Goal: Task Accomplishment & Management: Manage account settings

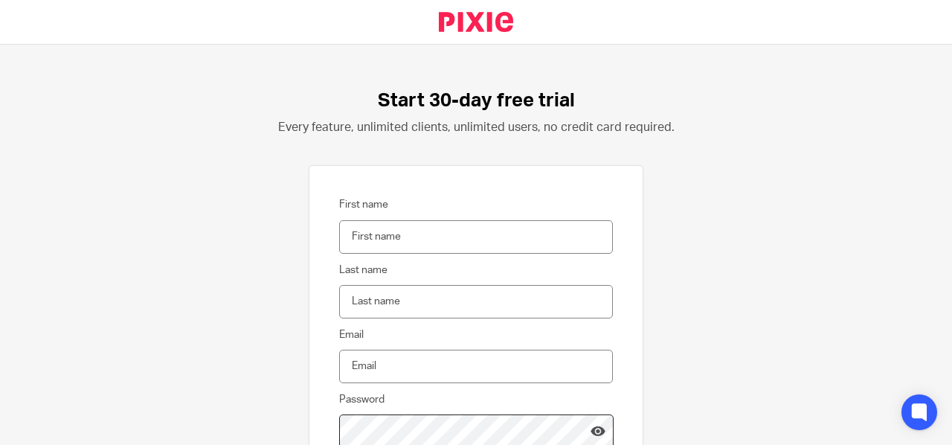
click at [369, 236] on input "First name" at bounding box center [476, 236] width 274 height 33
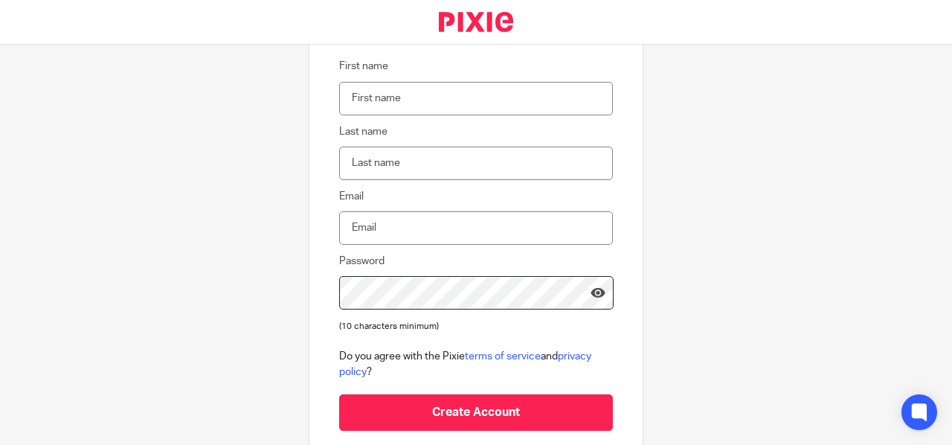
scroll to position [229, 0]
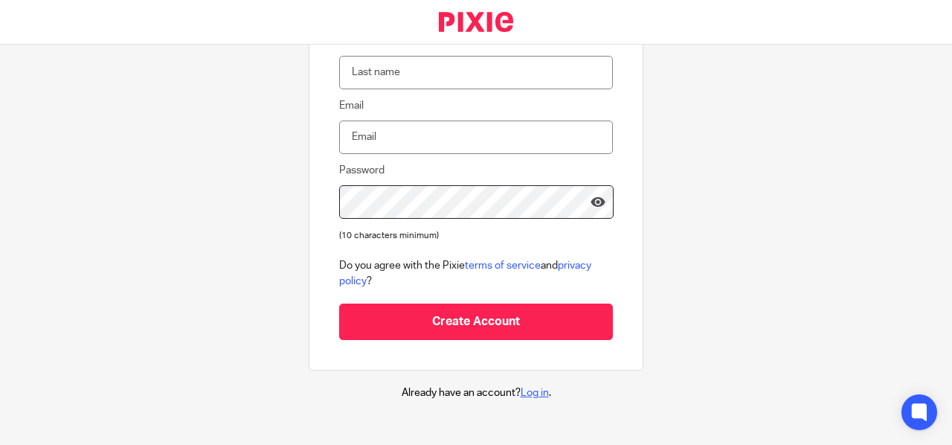
click at [522, 391] on link "Log in" at bounding box center [535, 393] width 28 height 10
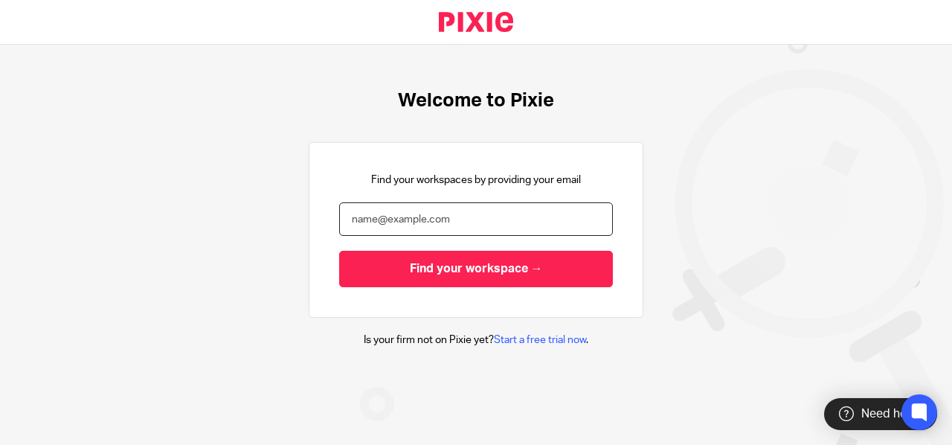
click at [368, 217] on input "email" at bounding box center [476, 218] width 274 height 33
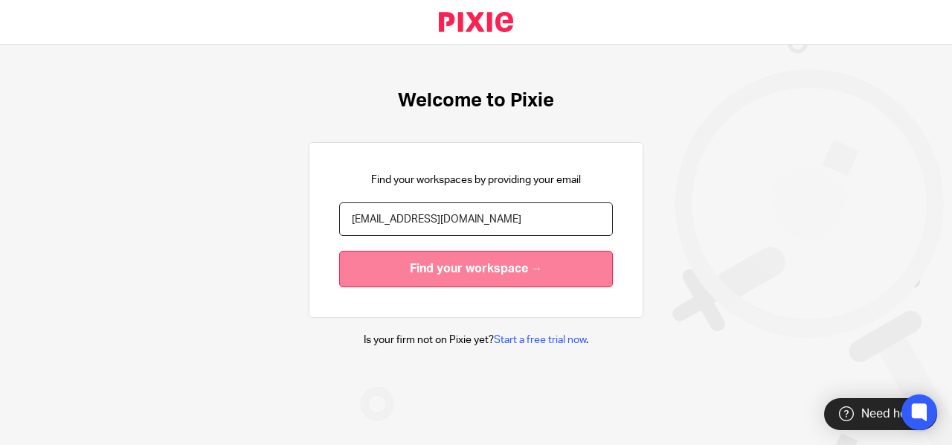
type input "[EMAIL_ADDRESS][DOMAIN_NAME]"
click at [449, 270] on input "Find your workspace →" at bounding box center [476, 269] width 274 height 36
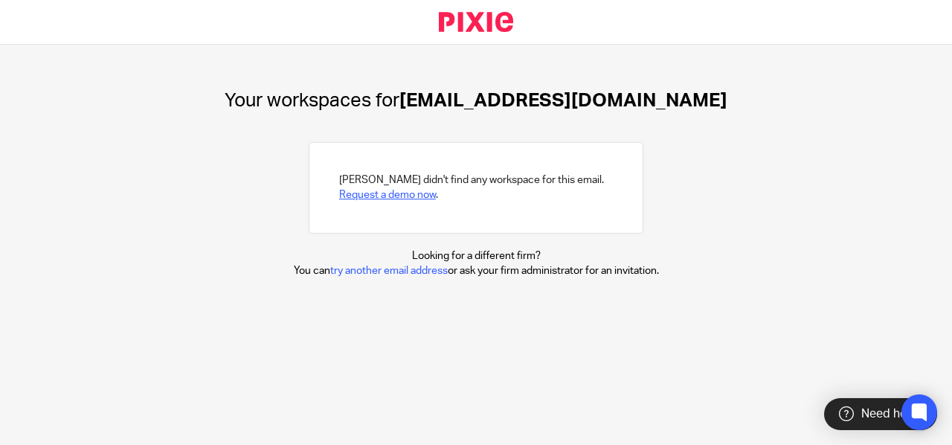
click at [391, 199] on link "Request a demo now" at bounding box center [387, 195] width 97 height 10
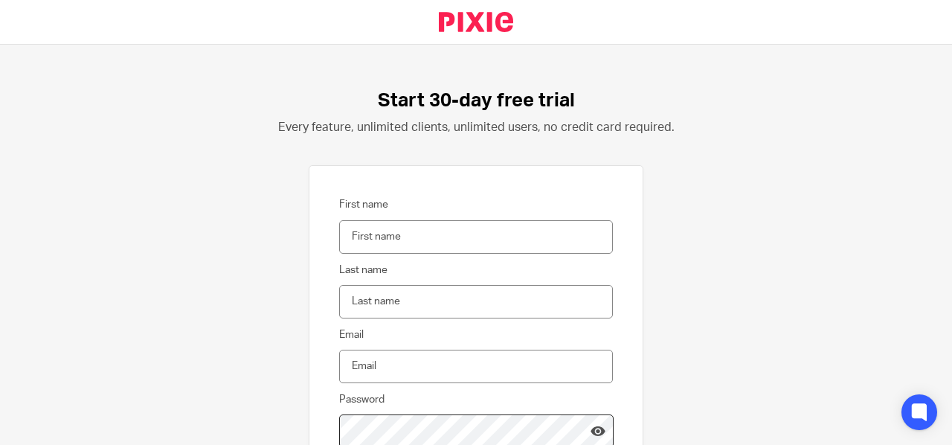
click at [350, 237] on input "First name" at bounding box center [476, 236] width 274 height 33
type input "Huzairuh"
click at [347, 304] on input "Last name" at bounding box center [476, 301] width 274 height 33
type input "Kyambadde"
click at [352, 354] on input "Email" at bounding box center [476, 366] width 274 height 33
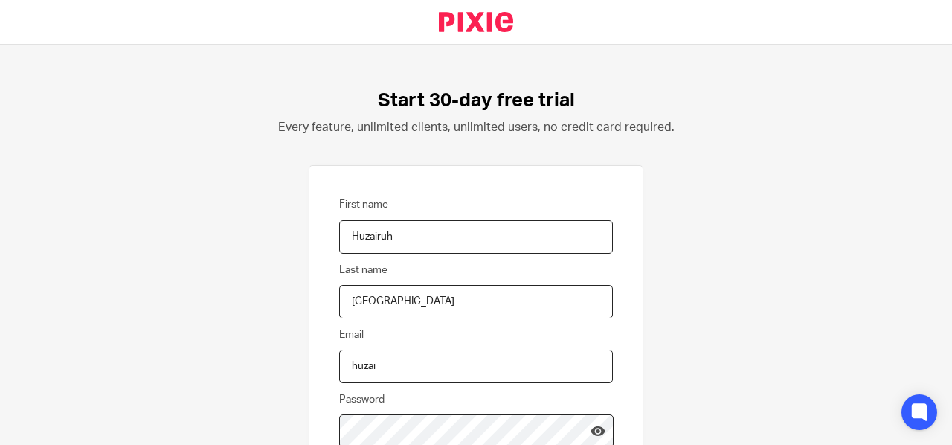
type input "huzairuhkyambadde@gmail.com"
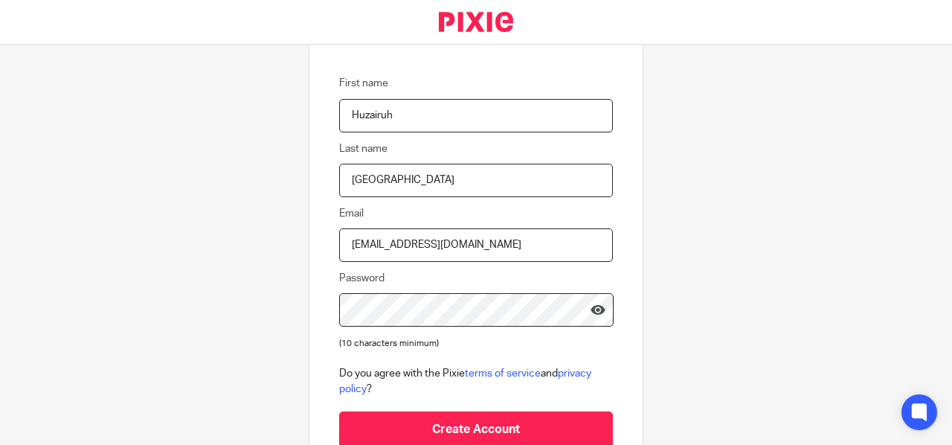
scroll to position [141, 0]
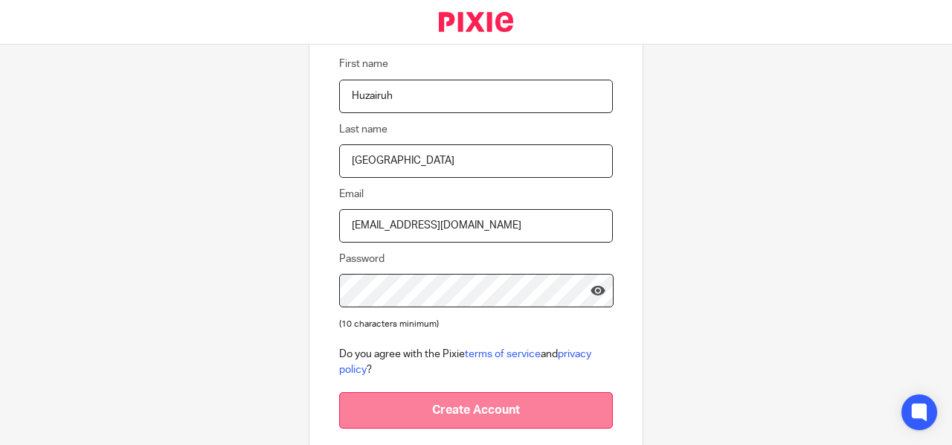
click at [436, 410] on input "Create Account" at bounding box center [476, 410] width 274 height 36
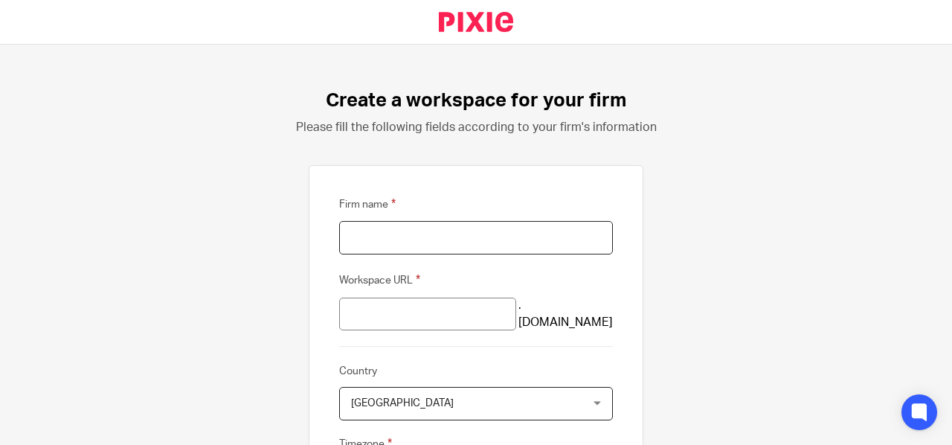
click at [345, 234] on input "Firm name" at bounding box center [476, 237] width 274 height 33
type input "Amarin Financial Group"
type input "amarin-financial-group"
click at [378, 313] on input "amarin-financial-group" at bounding box center [427, 314] width 177 height 33
click at [587, 403] on div "United Kingdom United Kingdom" at bounding box center [476, 403] width 274 height 33
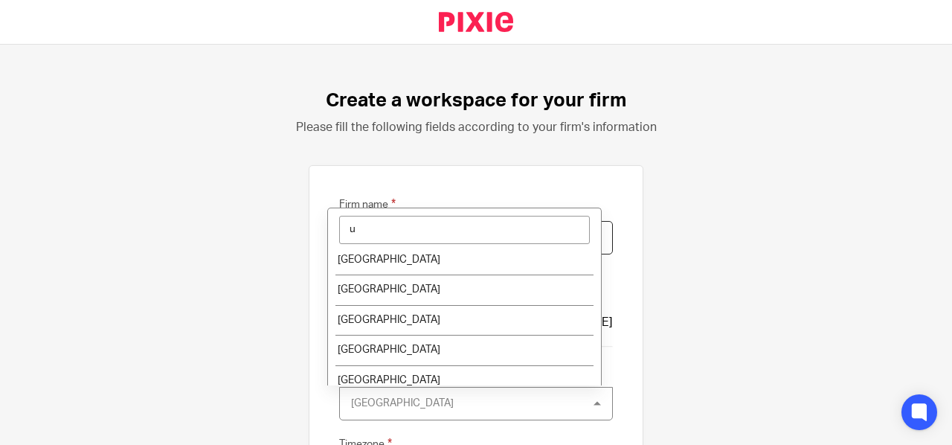
scroll to position [2012, 0]
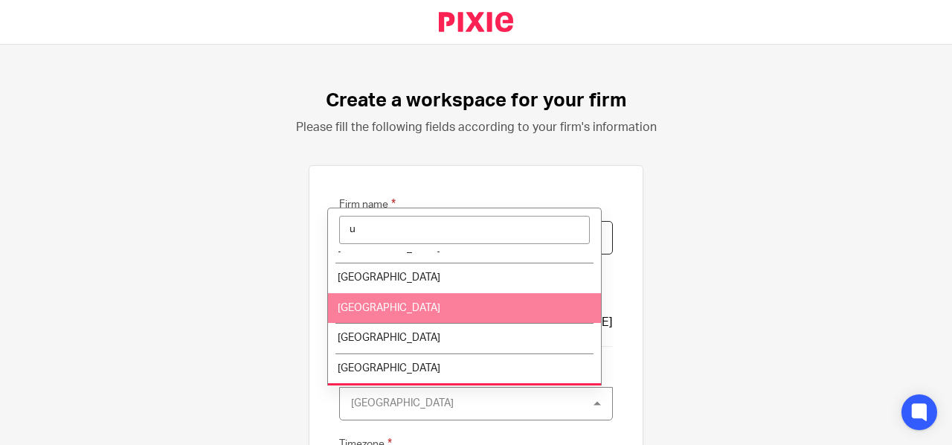
type input "u"
click at [353, 300] on li "Uganda" at bounding box center [464, 308] width 273 height 31
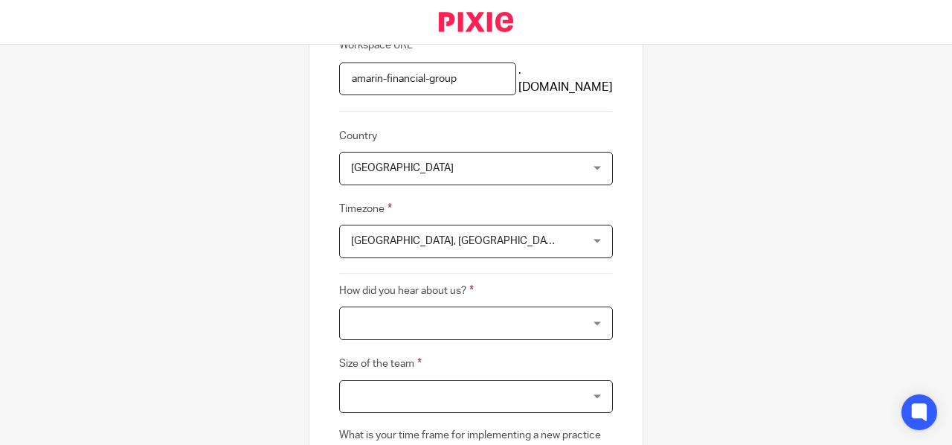
scroll to position [249, 0]
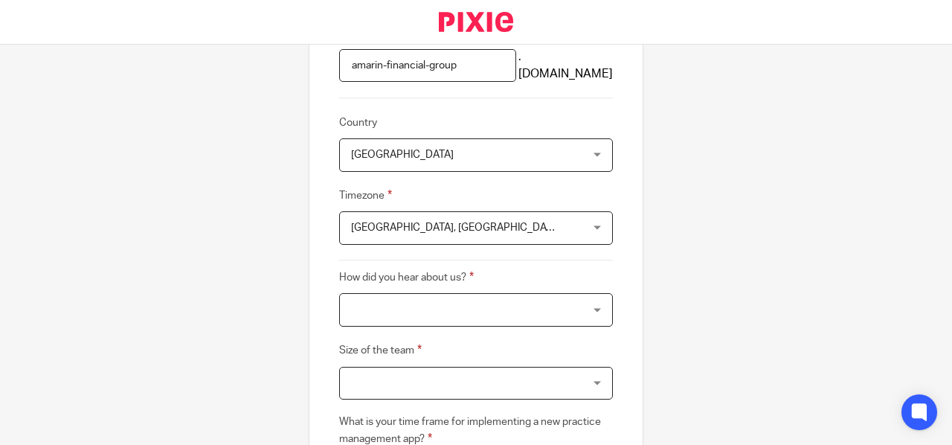
click at [586, 224] on div "Edinburgh, London Edinburgh, London" at bounding box center [476, 227] width 274 height 33
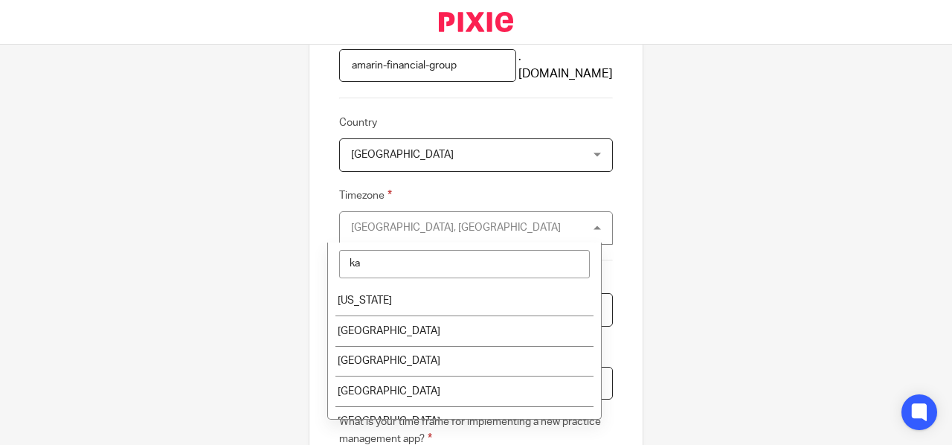
type input "k"
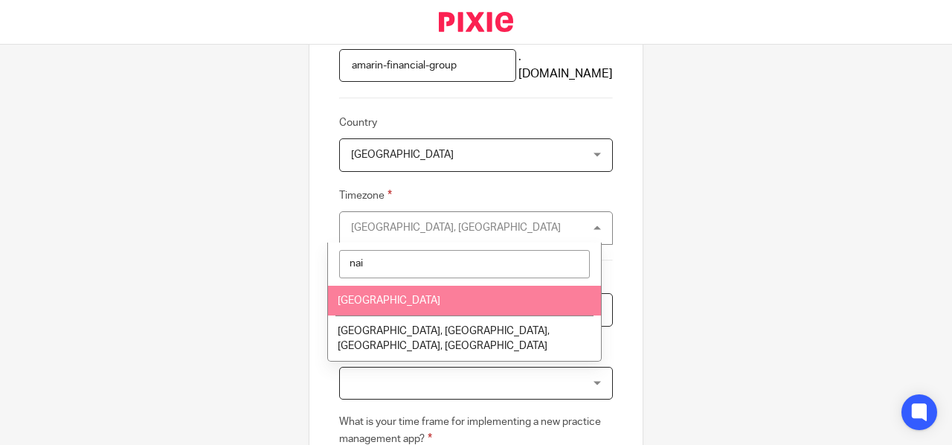
type input "nai"
click at [393, 304] on li "Nairobi" at bounding box center [464, 301] width 273 height 31
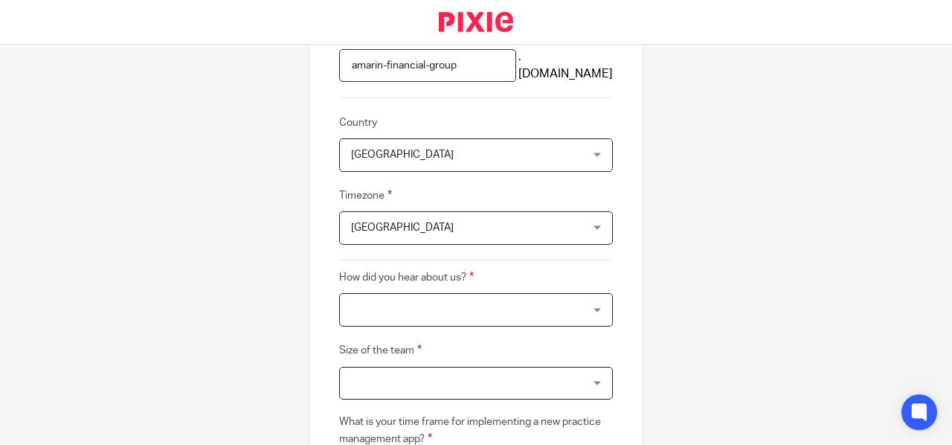
click at [591, 304] on div at bounding box center [476, 309] width 274 height 33
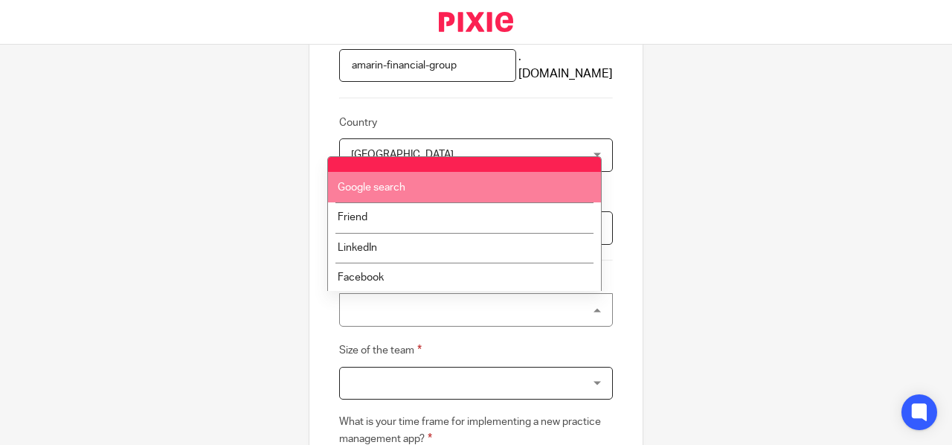
click at [398, 193] on li "Google search" at bounding box center [464, 187] width 273 height 31
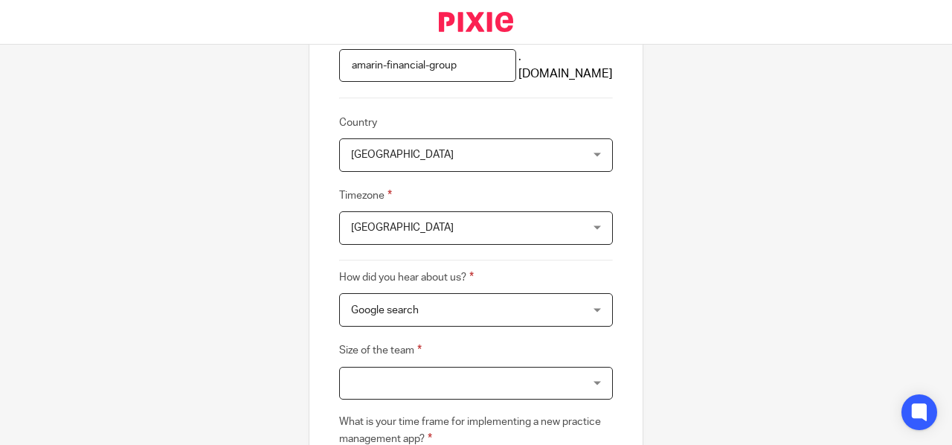
click at [590, 378] on div at bounding box center [476, 383] width 274 height 33
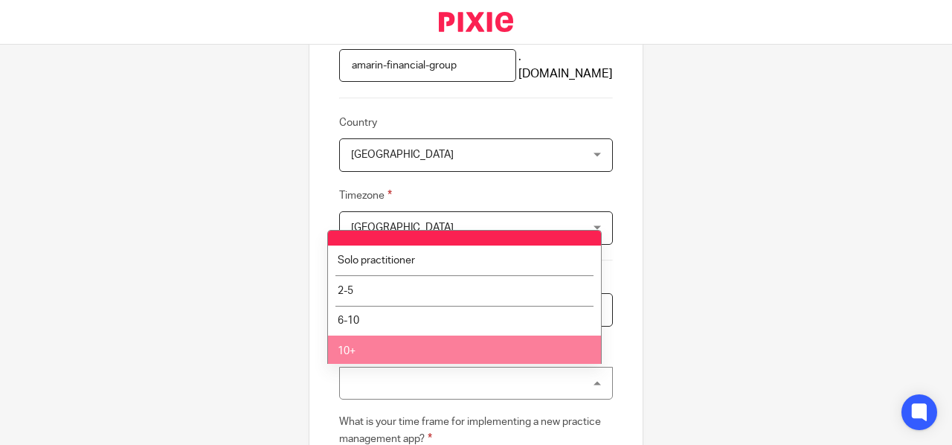
click at [429, 347] on li "10+" at bounding box center [464, 351] width 273 height 31
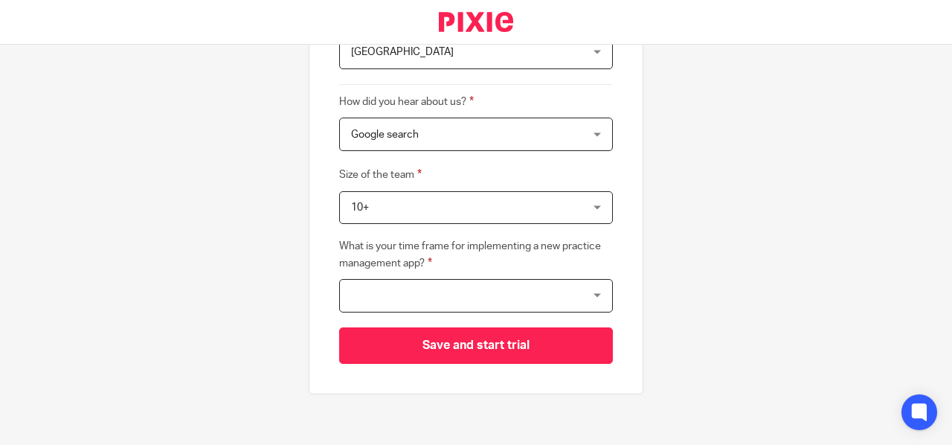
scroll to position [430, 0]
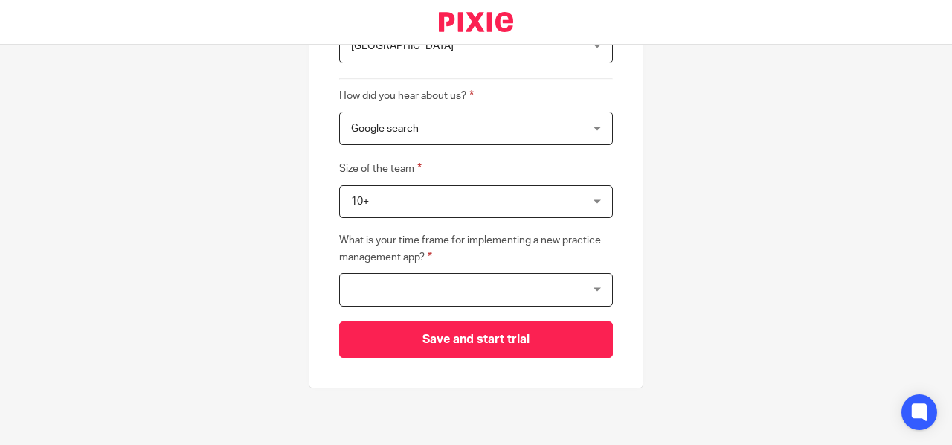
click at [586, 286] on div at bounding box center [476, 289] width 274 height 33
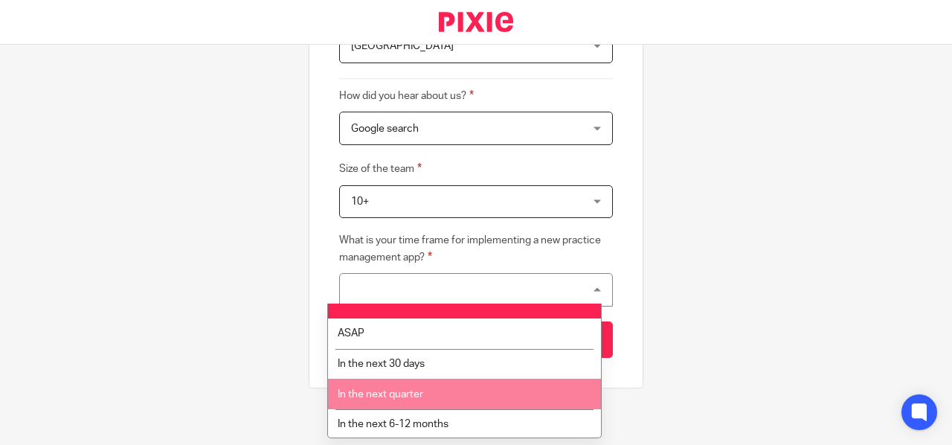
click at [424, 391] on li "In the next quarter" at bounding box center [464, 394] width 273 height 31
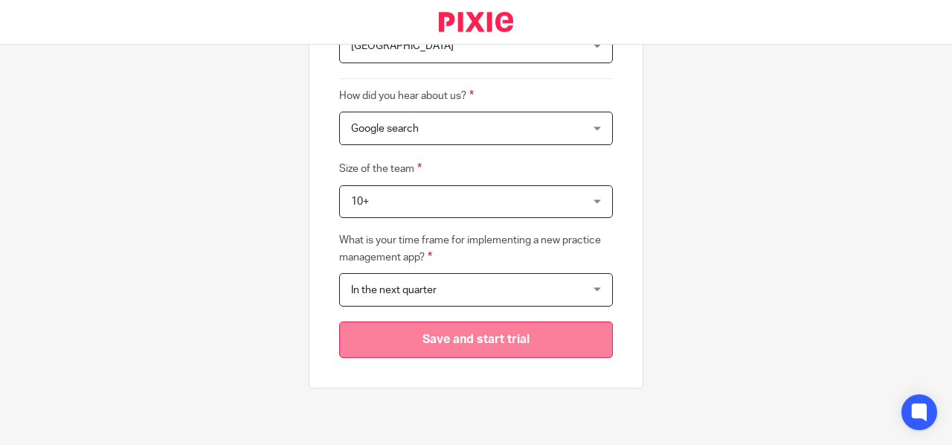
click at [426, 338] on input "Save and start trial" at bounding box center [476, 339] width 274 height 36
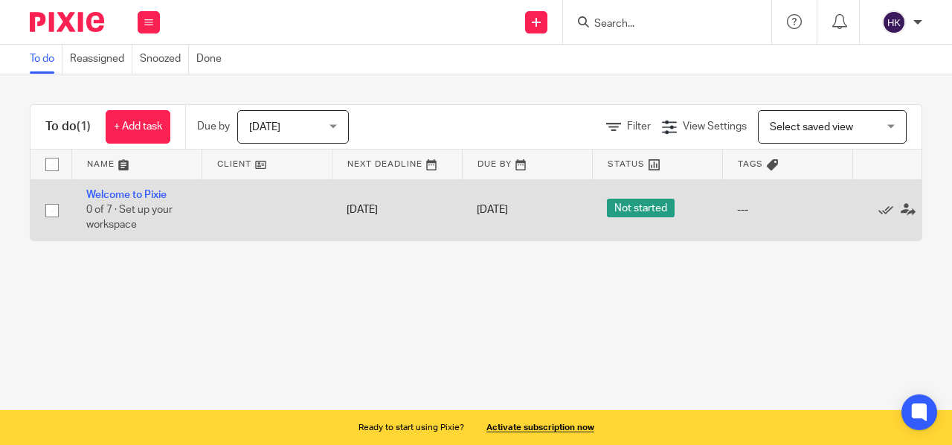
click at [142, 213] on span "0 of 7 · Set up your workspace" at bounding box center [129, 218] width 86 height 26
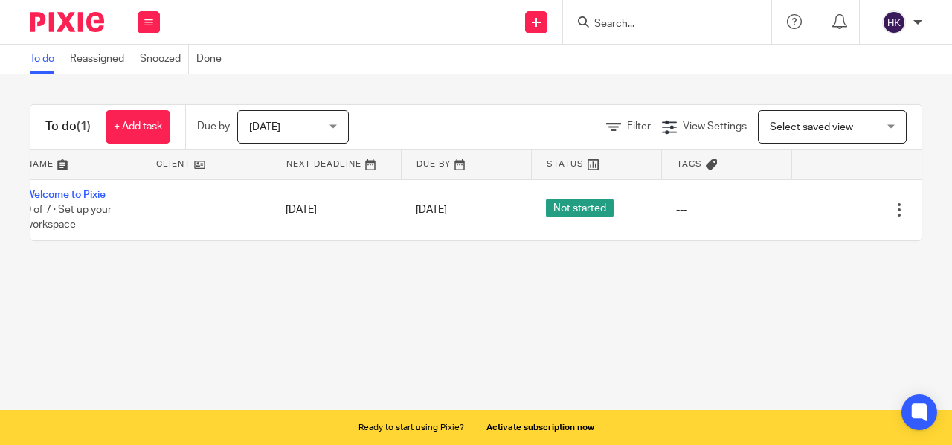
scroll to position [0, 83]
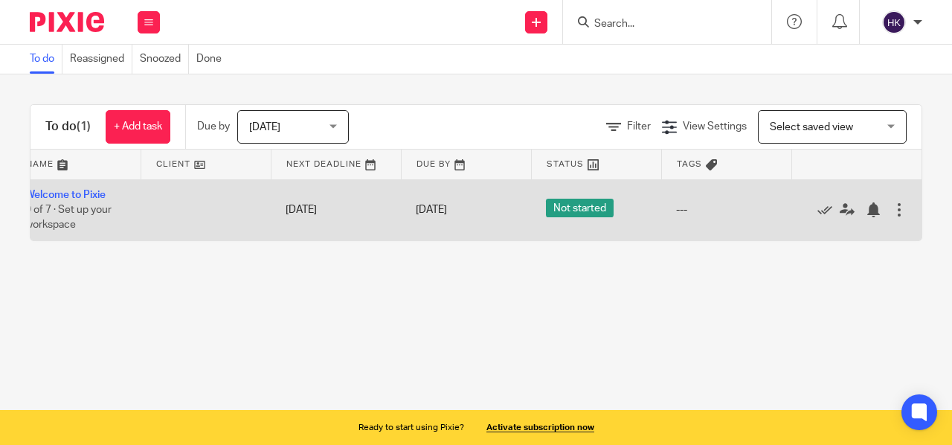
click at [892, 214] on div at bounding box center [899, 209] width 15 height 15
click at [286, 214] on td "[DATE]" at bounding box center [336, 209] width 130 height 61
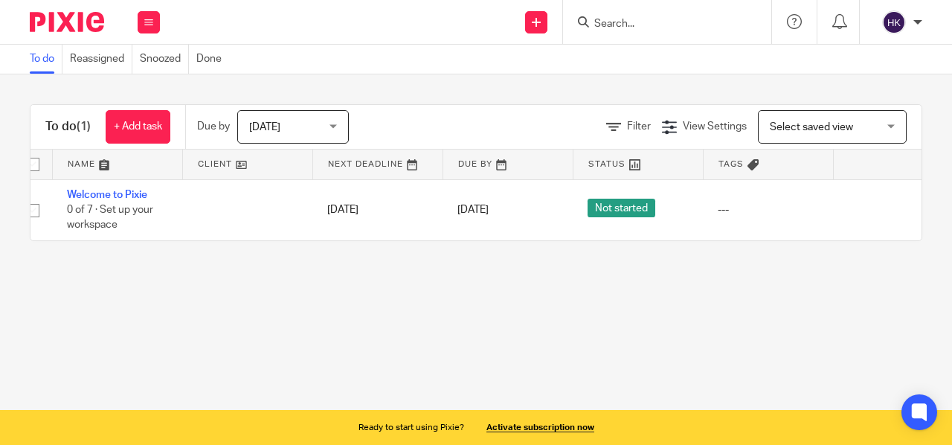
scroll to position [0, 0]
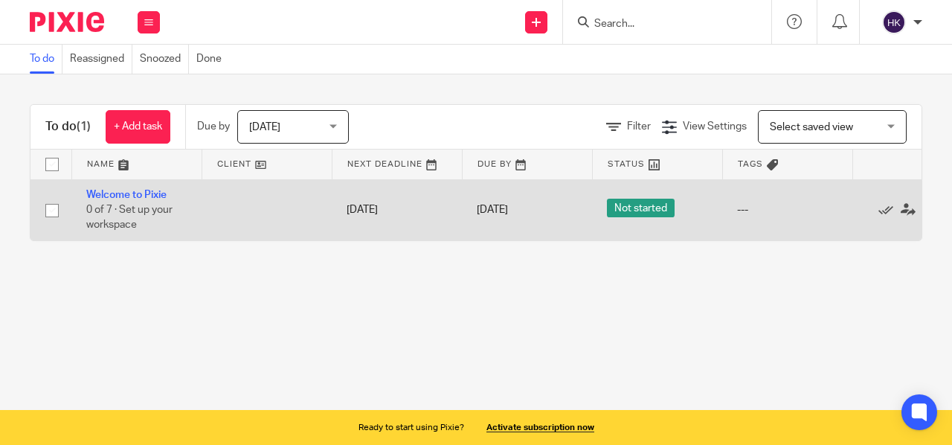
click at [52, 214] on input "checkbox" at bounding box center [52, 210] width 28 height 28
checkbox input "true"
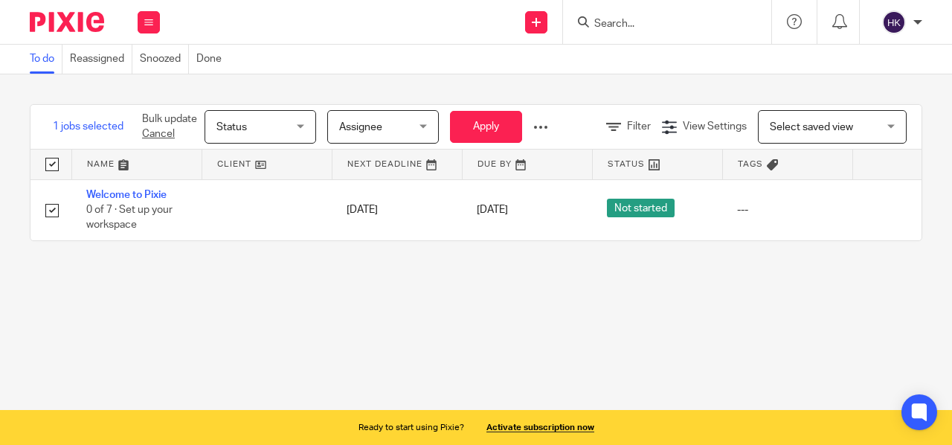
click at [424, 128] on div "Assignee Assignee" at bounding box center [383, 126] width 112 height 33
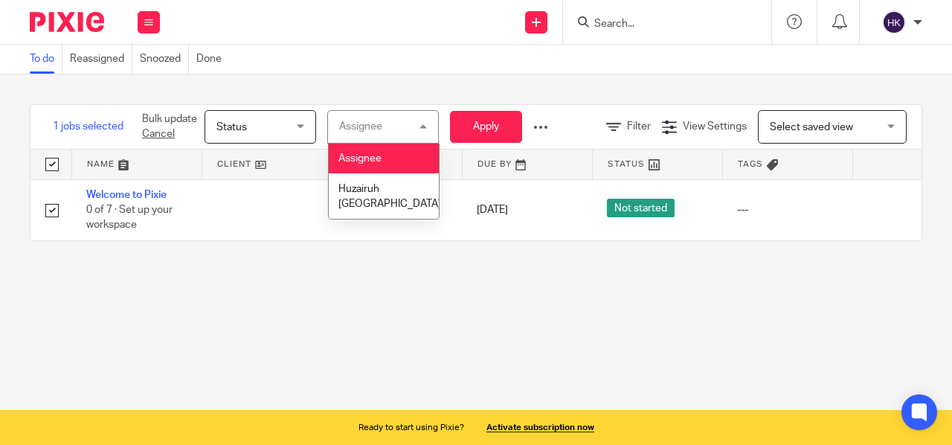
click at [424, 128] on div "Assignee Assignee" at bounding box center [383, 126] width 112 height 33
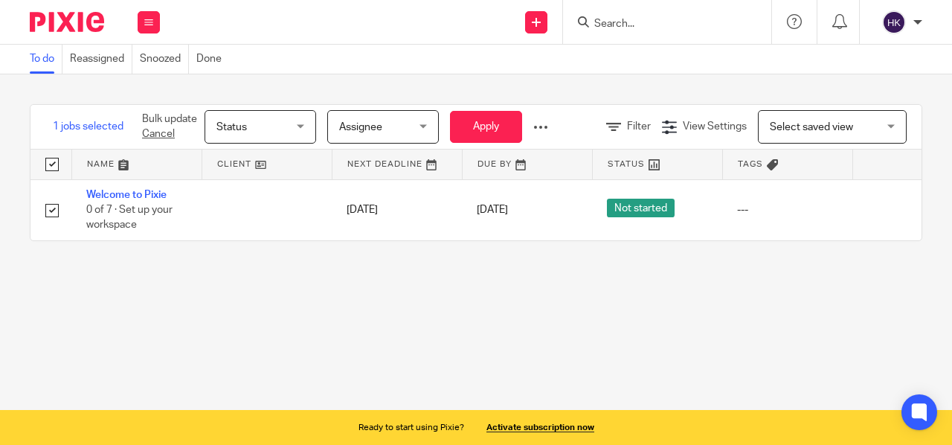
click at [301, 126] on div "Status Status" at bounding box center [261, 126] width 112 height 33
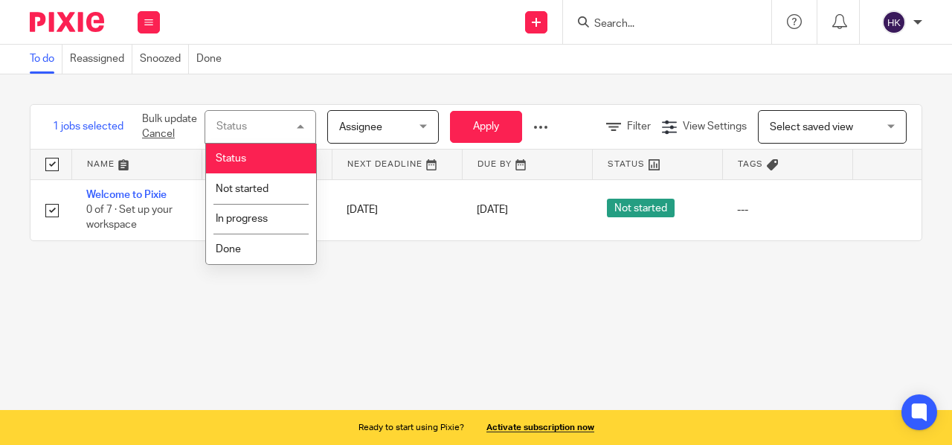
click at [301, 126] on div "Status Status" at bounding box center [261, 126] width 112 height 33
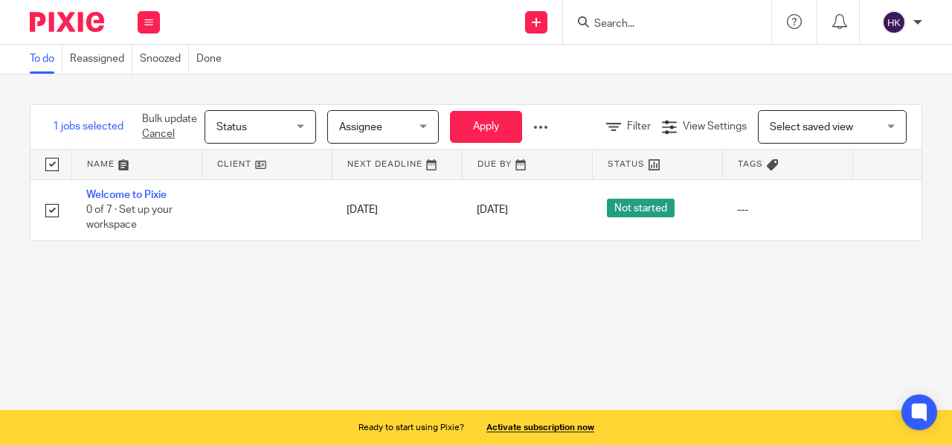
click at [422, 128] on div "Assignee Assignee" at bounding box center [383, 126] width 112 height 33
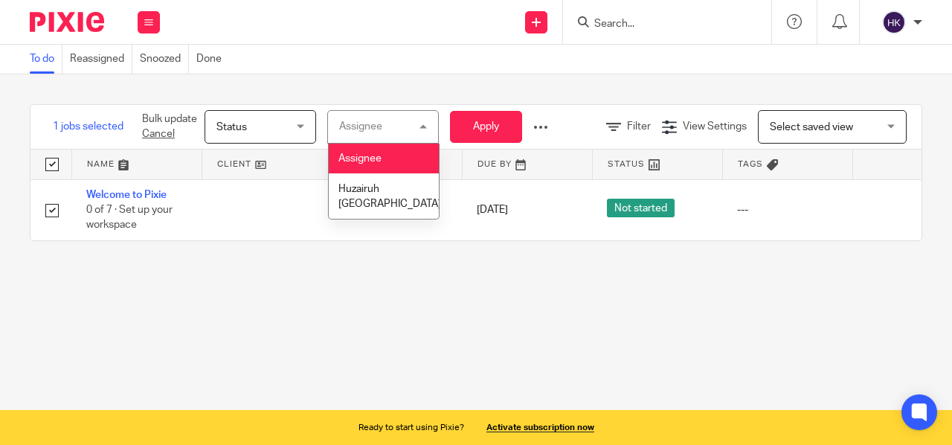
click at [422, 128] on div "Assignee Assignee" at bounding box center [383, 126] width 112 height 33
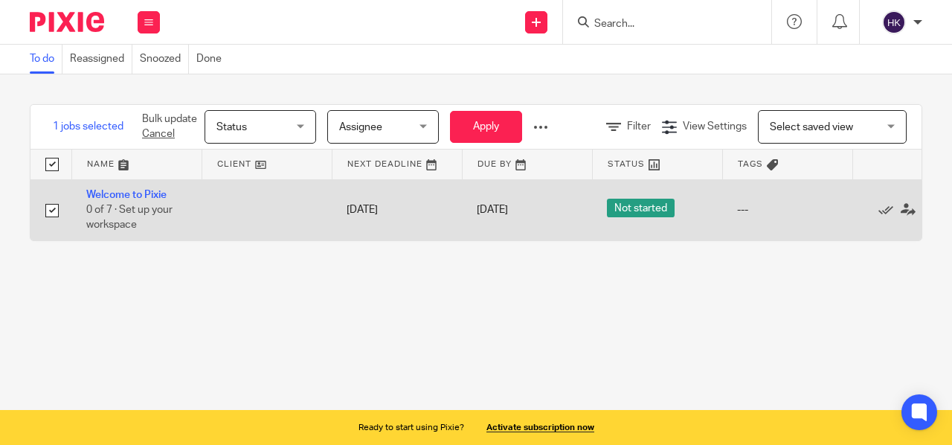
click at [223, 208] on td at bounding box center [267, 209] width 130 height 61
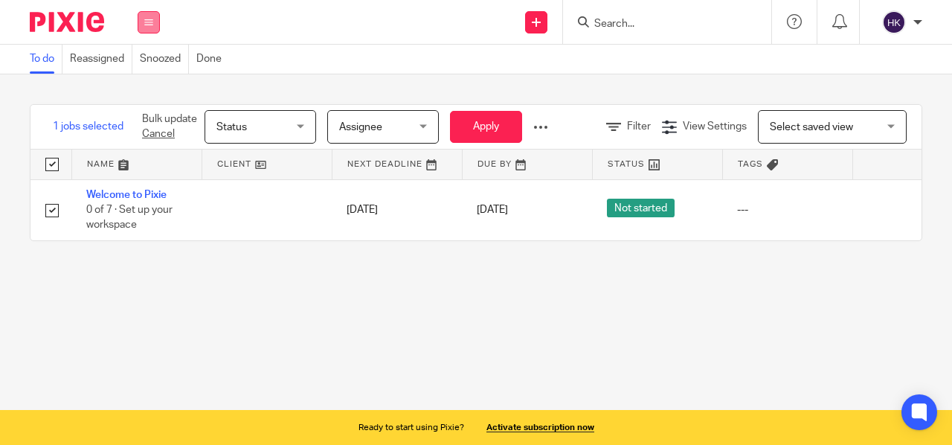
click at [149, 23] on icon at bounding box center [148, 22] width 9 height 9
click at [542, 129] on div at bounding box center [540, 127] width 15 height 15
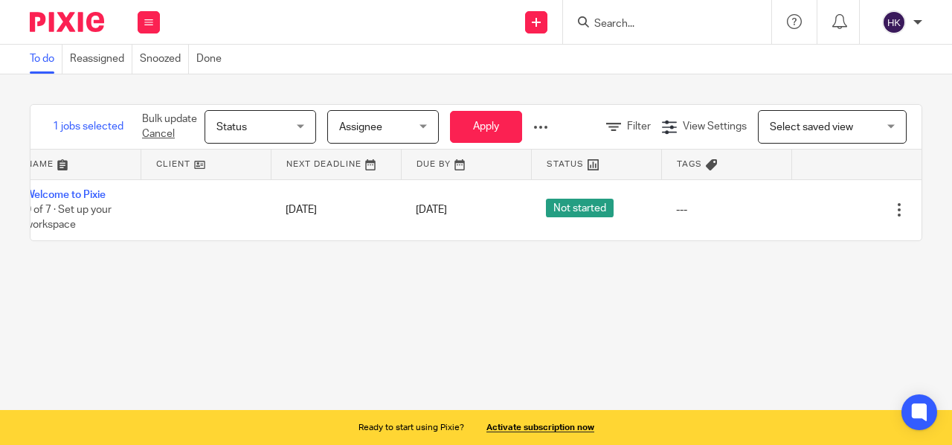
scroll to position [0, 83]
click at [485, 129] on button "Apply" at bounding box center [486, 127] width 72 height 32
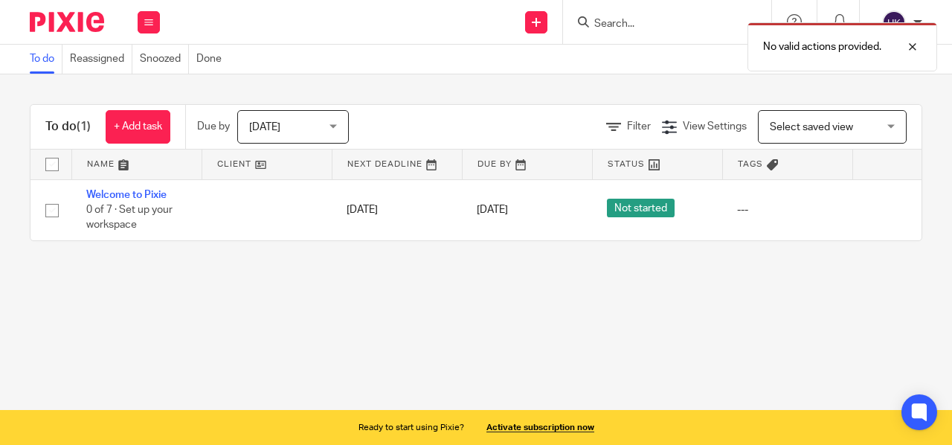
click at [126, 161] on link at bounding box center [136, 165] width 129 height 30
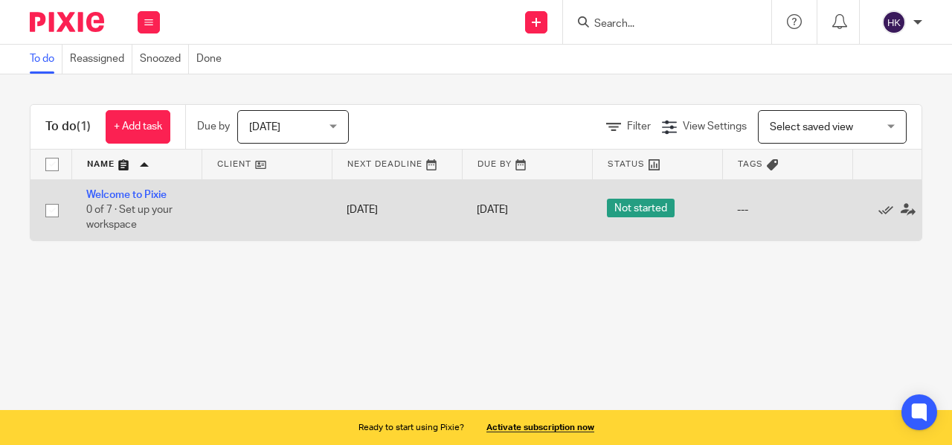
click at [106, 209] on span "0 of 7 · Set up your workspace" at bounding box center [129, 218] width 86 height 26
click at [51, 209] on input "checkbox" at bounding box center [52, 210] width 28 height 28
checkbox input "true"
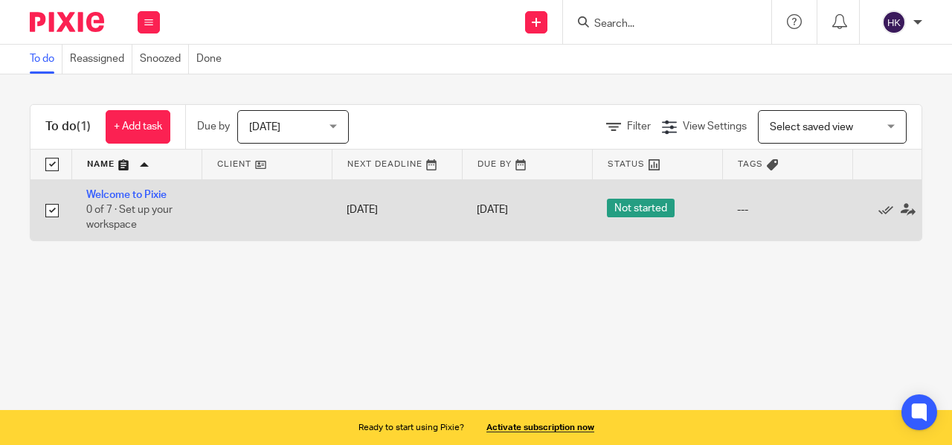
checkbox input "true"
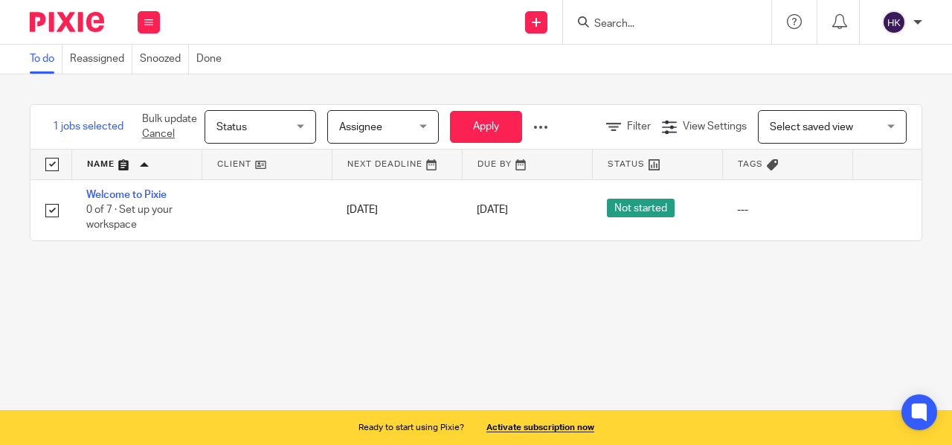
click at [918, 20] on div at bounding box center [918, 22] width 9 height 9
click at [869, 57] on span "My profile" at bounding box center [860, 59] width 46 height 10
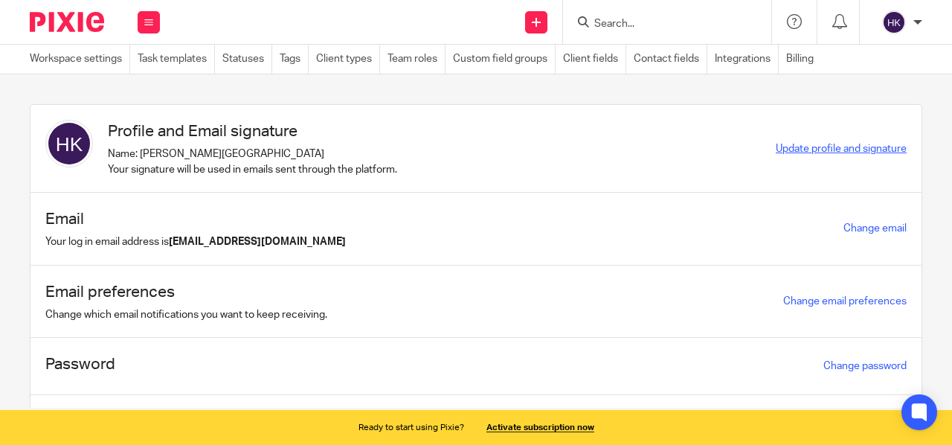
click at [798, 147] on span "Update profile and signature" at bounding box center [841, 149] width 131 height 10
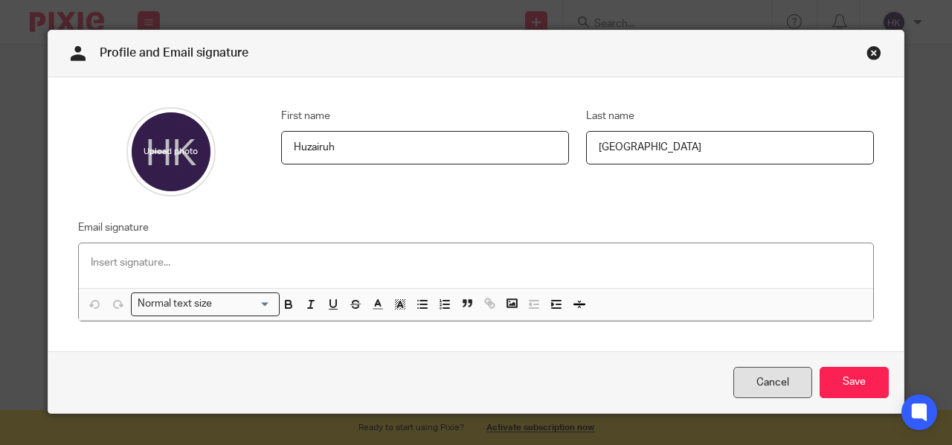
click at [774, 379] on link "Cancel" at bounding box center [773, 383] width 79 height 32
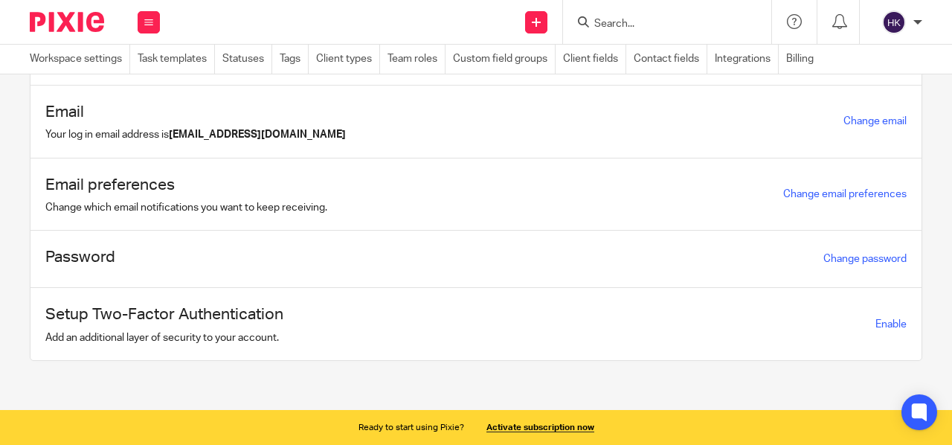
scroll to position [111, 0]
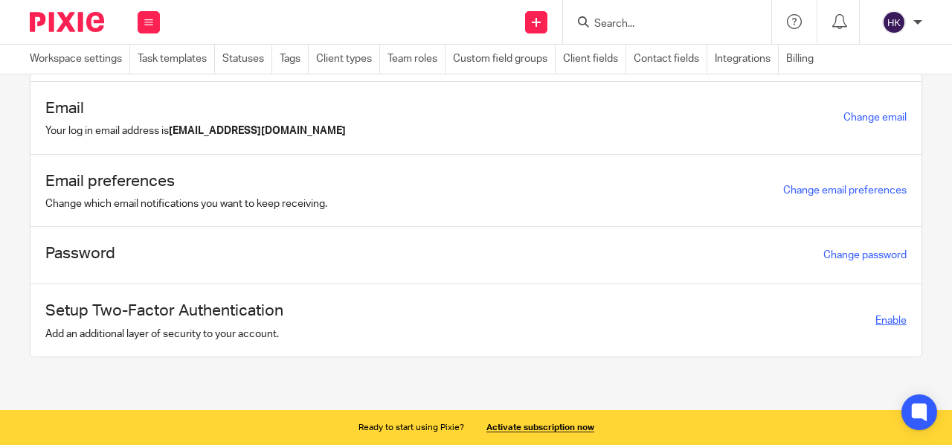
click at [876, 318] on span "Enable" at bounding box center [891, 320] width 31 height 10
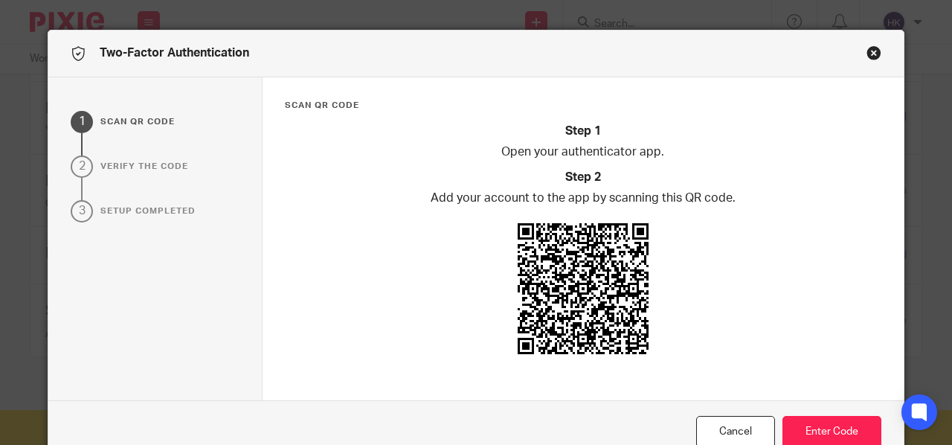
click at [867, 53] on button "Close modal" at bounding box center [874, 52] width 15 height 15
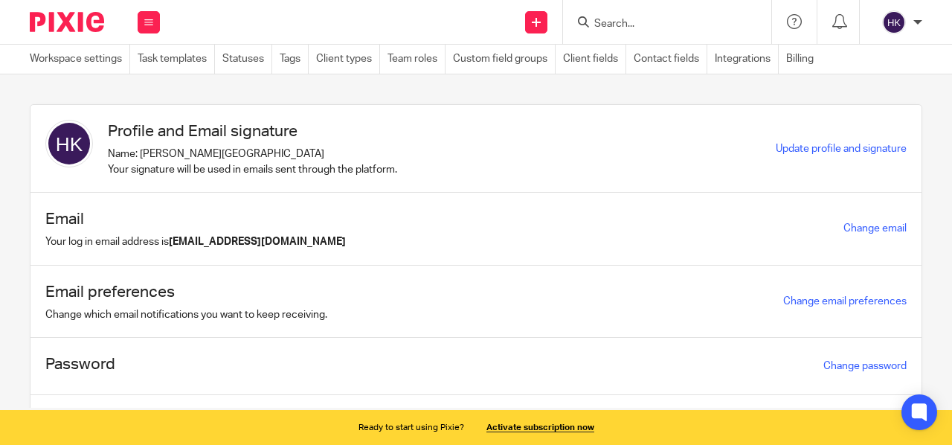
scroll to position [0, 0]
click at [918, 22] on div at bounding box center [918, 22] width 9 height 9
click at [770, 91] on section "Profile and Email signature Name: Huzairuh Kyambadde Your signature will be use…" at bounding box center [476, 240] width 952 height 333
click at [89, 56] on link "Workspace settings" at bounding box center [80, 59] width 100 height 29
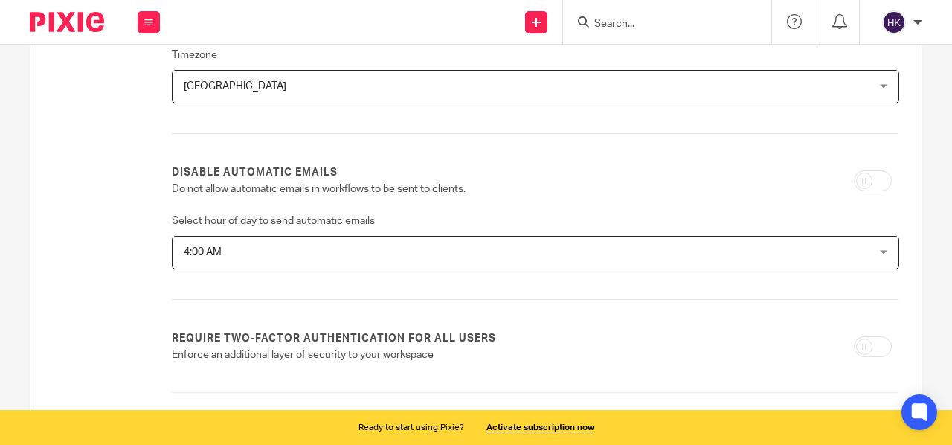
scroll to position [266, 0]
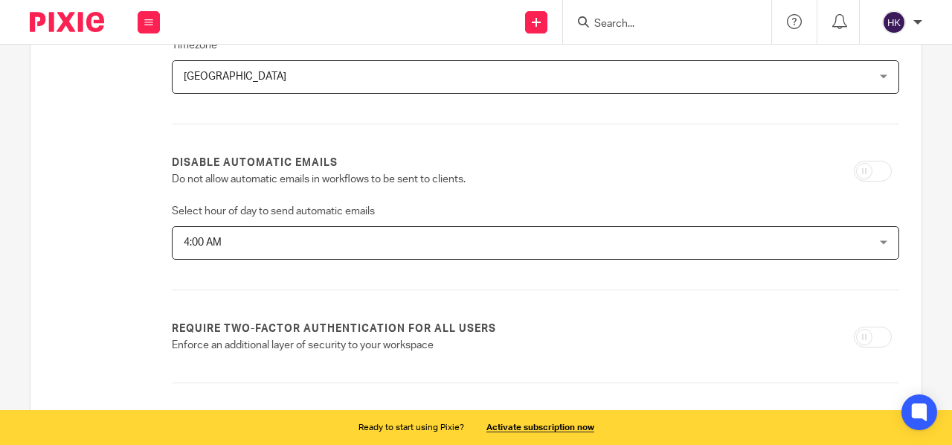
click at [875, 240] on div "4:00 AM 4:00 AM" at bounding box center [536, 242] width 728 height 33
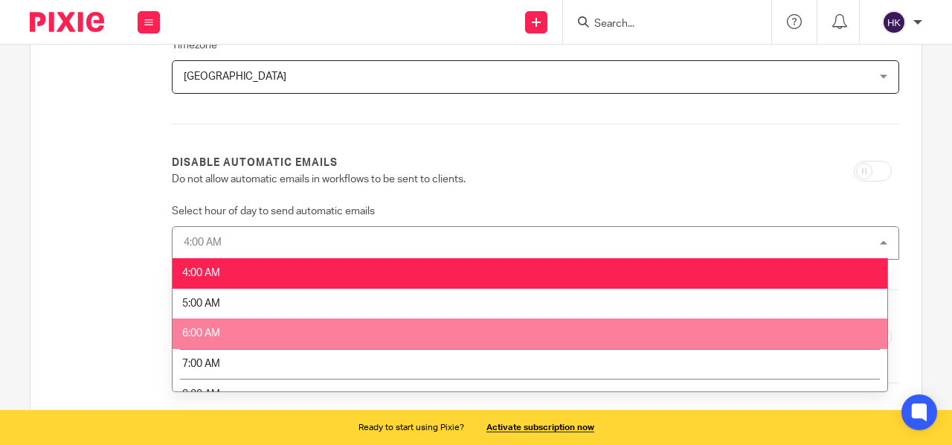
click at [272, 334] on li "6:00 AM" at bounding box center [530, 333] width 715 height 31
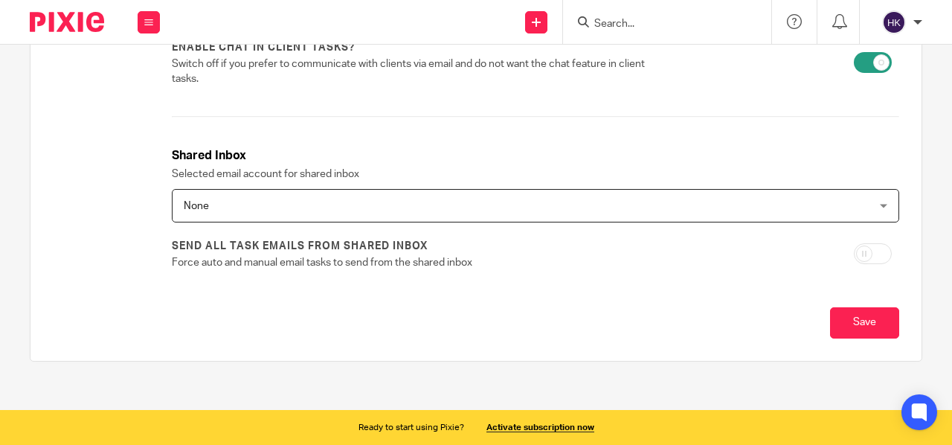
scroll to position [645, 0]
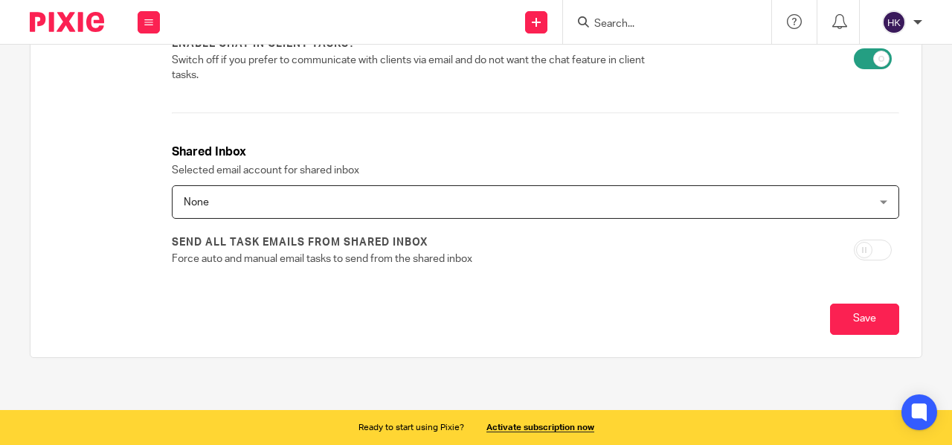
click at [872, 199] on div "None None" at bounding box center [536, 201] width 728 height 33
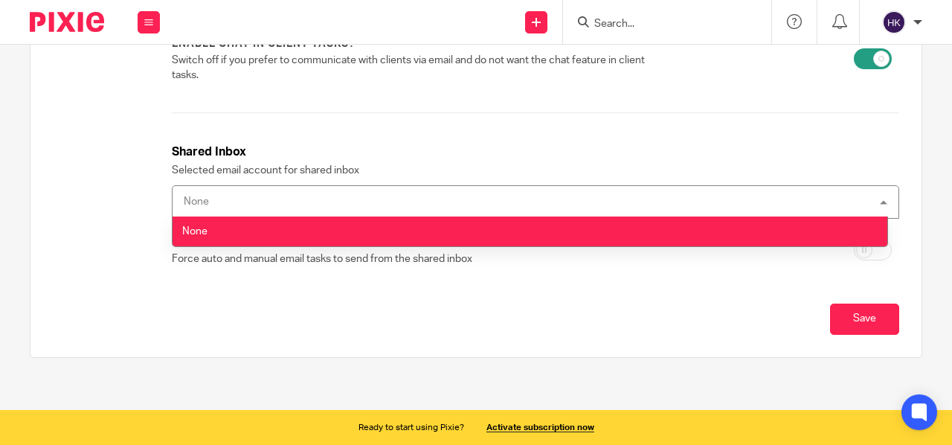
click at [848, 200] on div "None None" at bounding box center [536, 201] width 728 height 33
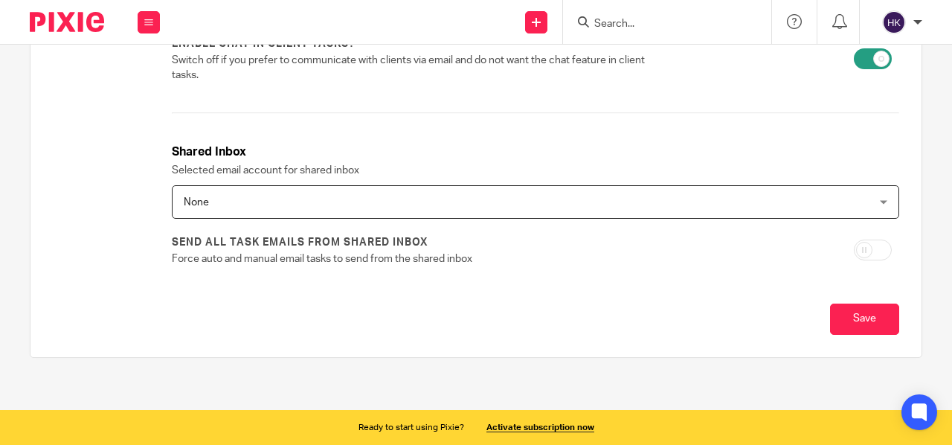
click at [722, 197] on span "None" at bounding box center [470, 201] width 572 height 31
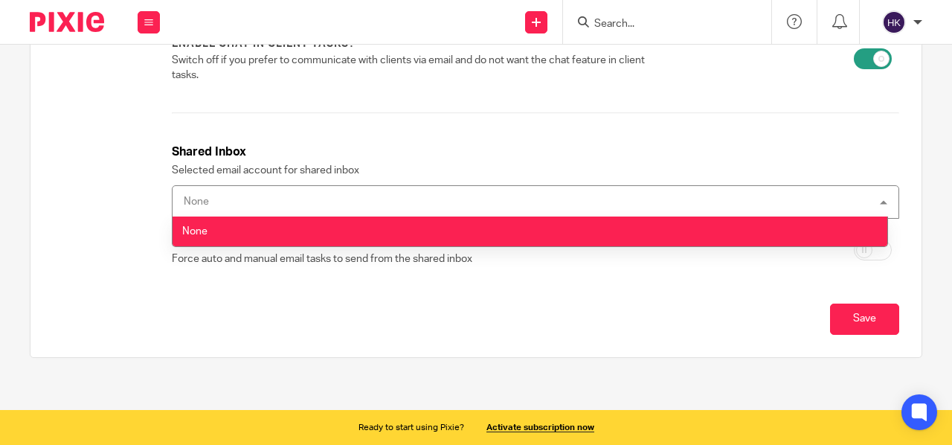
click at [722, 197] on div "None None" at bounding box center [536, 201] width 728 height 33
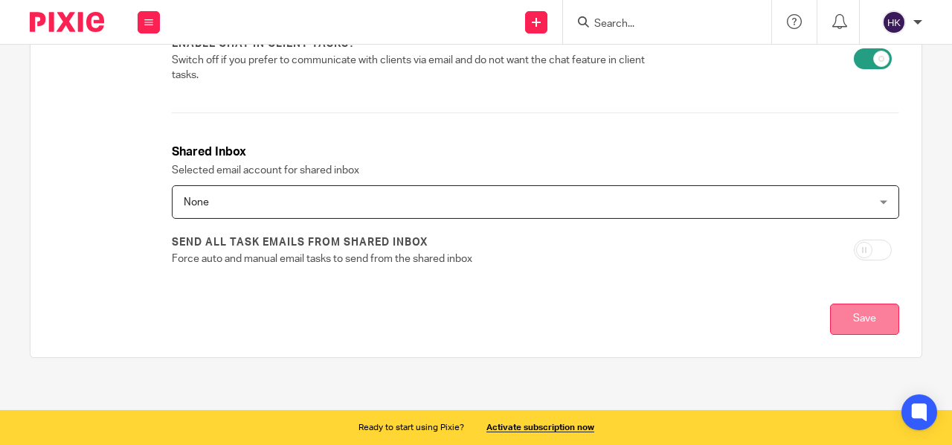
click at [835, 319] on input "Save" at bounding box center [864, 320] width 69 height 32
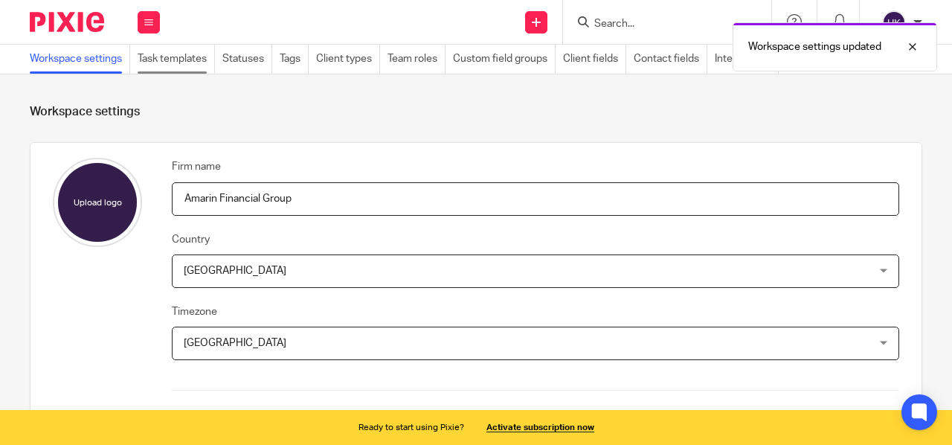
click at [187, 59] on link "Task templates" at bounding box center [176, 59] width 77 height 29
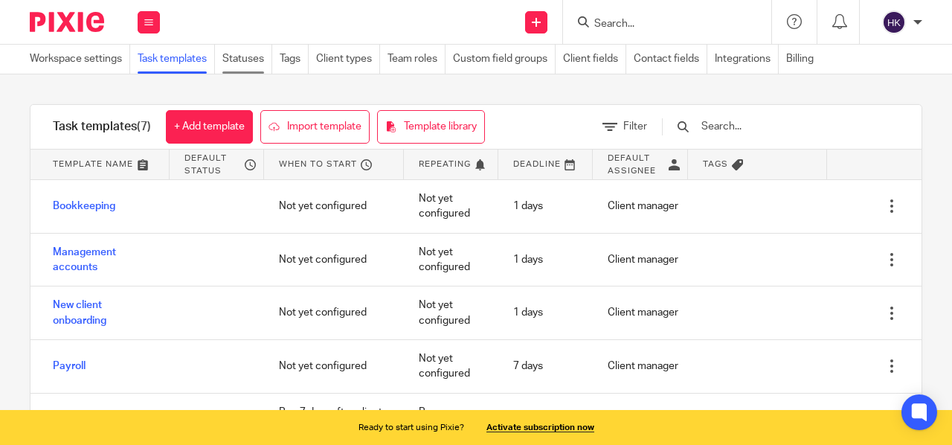
click at [263, 58] on link "Statuses" at bounding box center [247, 59] width 50 height 29
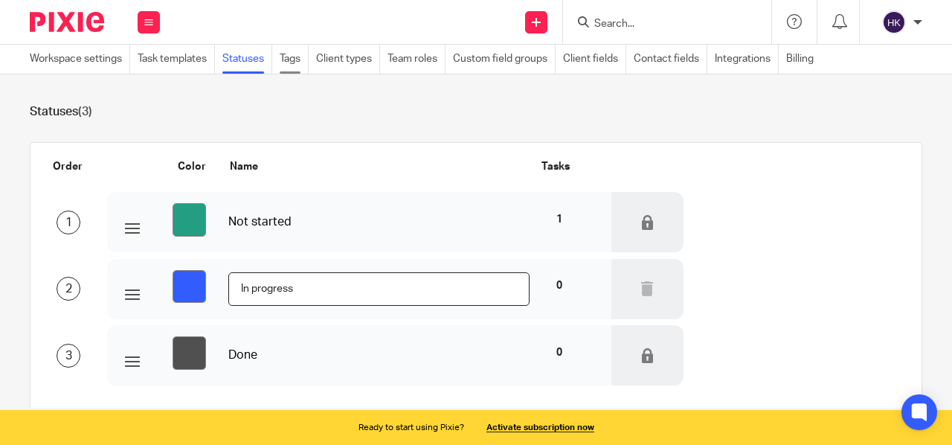
click at [295, 63] on link "Tags" at bounding box center [294, 59] width 29 height 29
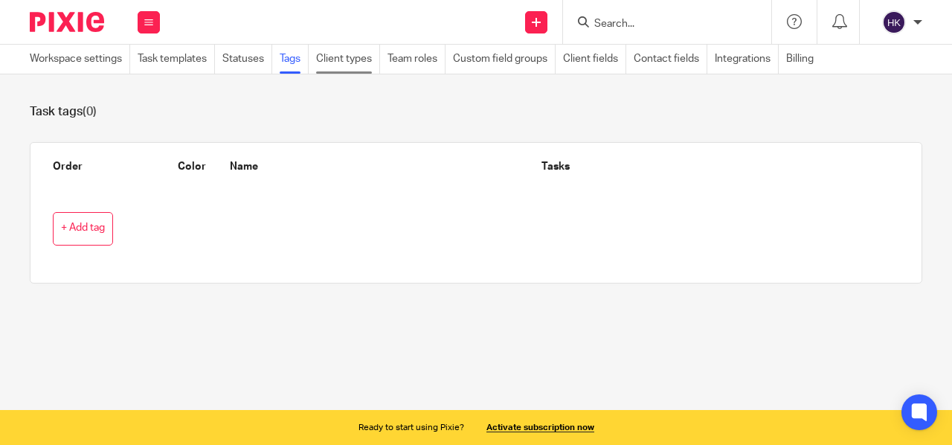
click at [344, 56] on link "Client types" at bounding box center [348, 59] width 64 height 29
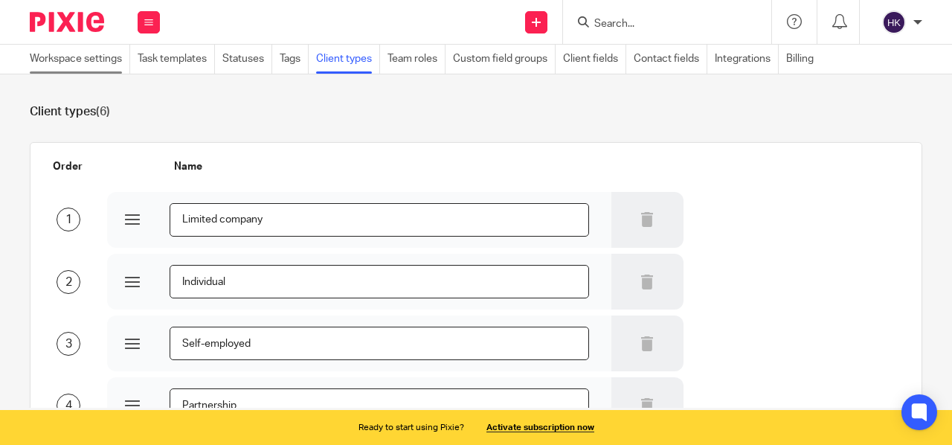
click at [69, 57] on link "Workspace settings" at bounding box center [80, 59] width 100 height 29
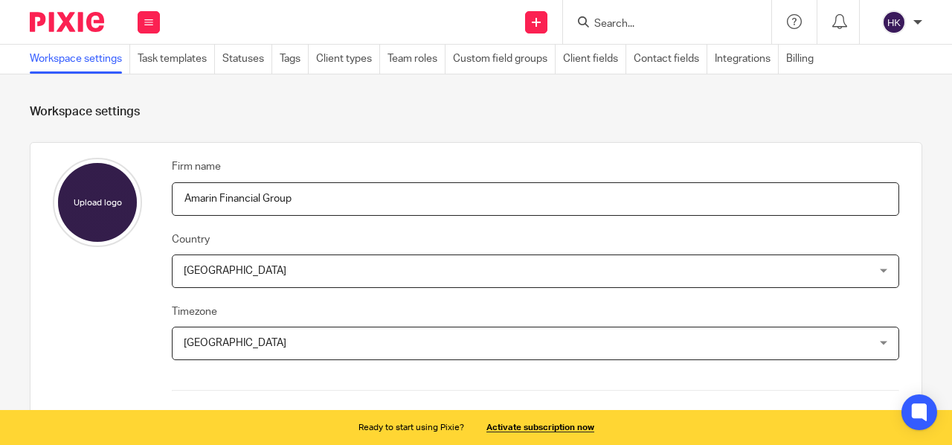
click at [154, 20] on button at bounding box center [149, 22] width 22 height 22
click at [139, 156] on link "Reports" at bounding box center [146, 157] width 37 height 10
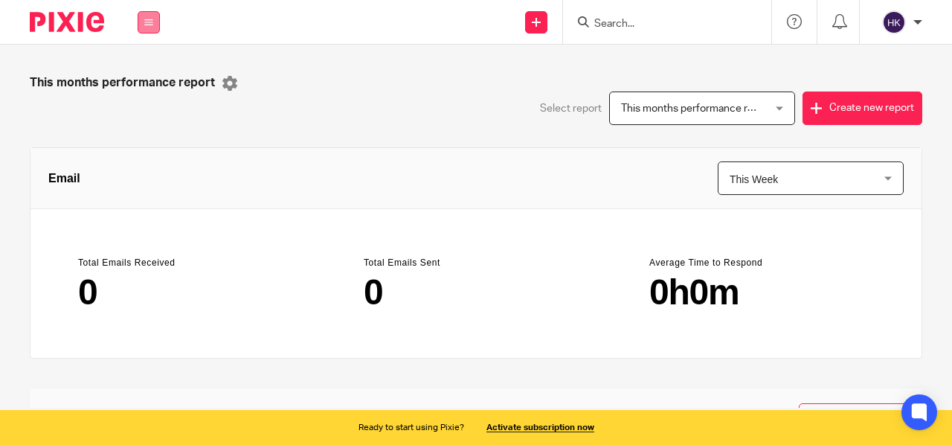
click at [153, 19] on icon at bounding box center [148, 22] width 9 height 9
click at [144, 181] on link "Settings" at bounding box center [148, 178] width 39 height 10
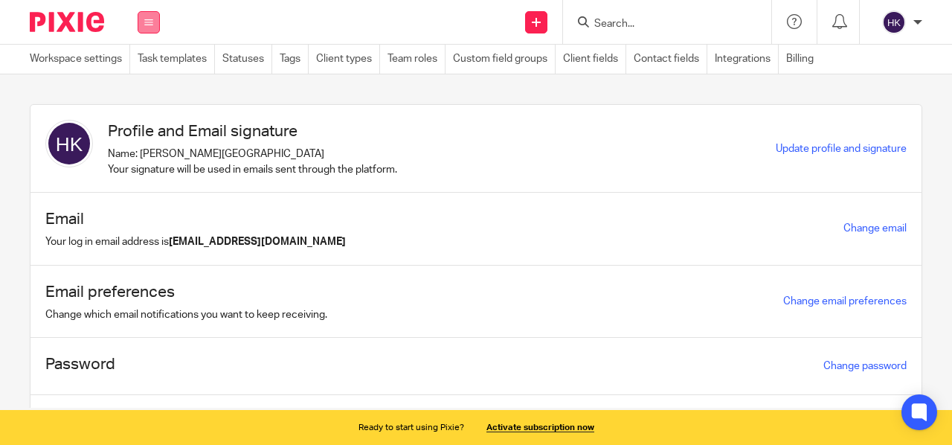
click at [147, 22] on icon at bounding box center [148, 22] width 9 height 9
click at [147, 68] on link "Work" at bounding box center [140, 69] width 24 height 10
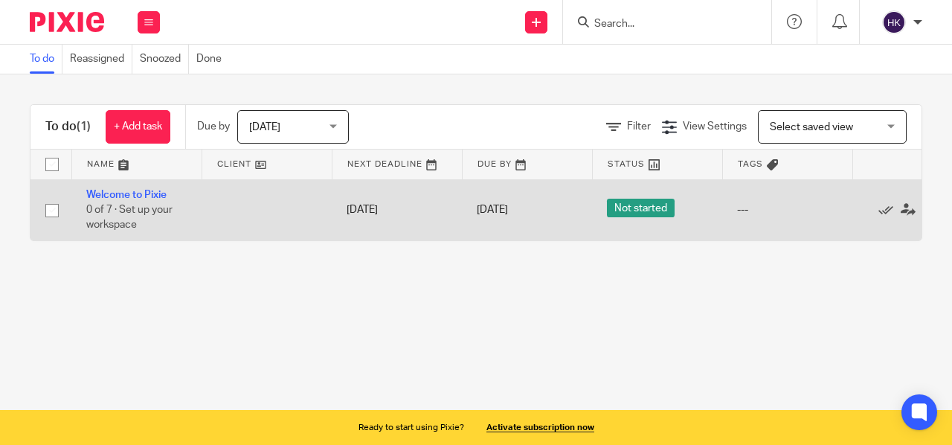
click at [640, 208] on span "Not started" at bounding box center [641, 208] width 68 height 19
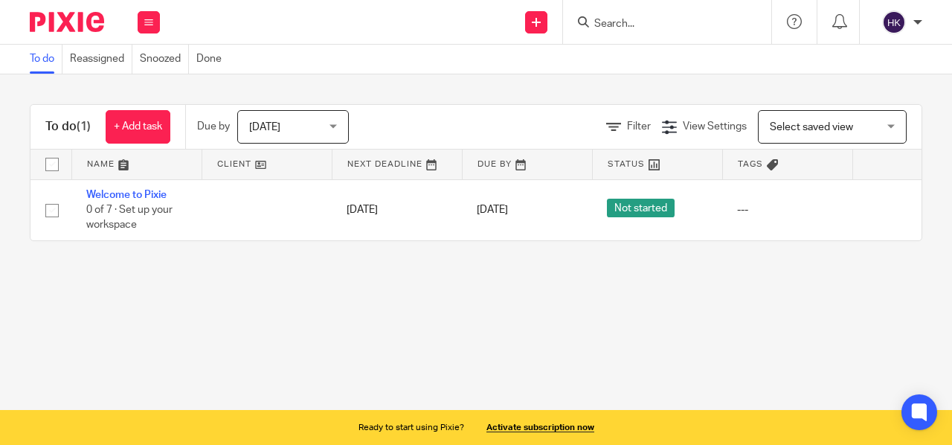
click at [871, 126] on div "Select saved view Select saved view" at bounding box center [832, 126] width 149 height 33
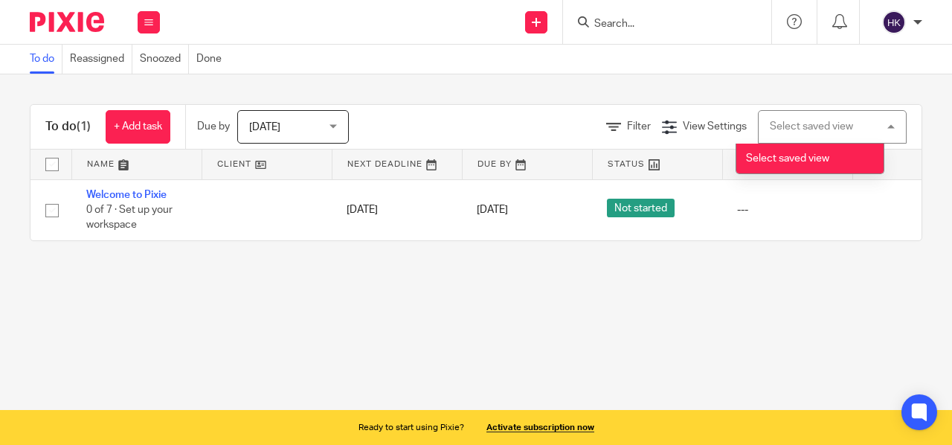
click at [871, 126] on div "Select saved view Select saved view" at bounding box center [832, 126] width 149 height 33
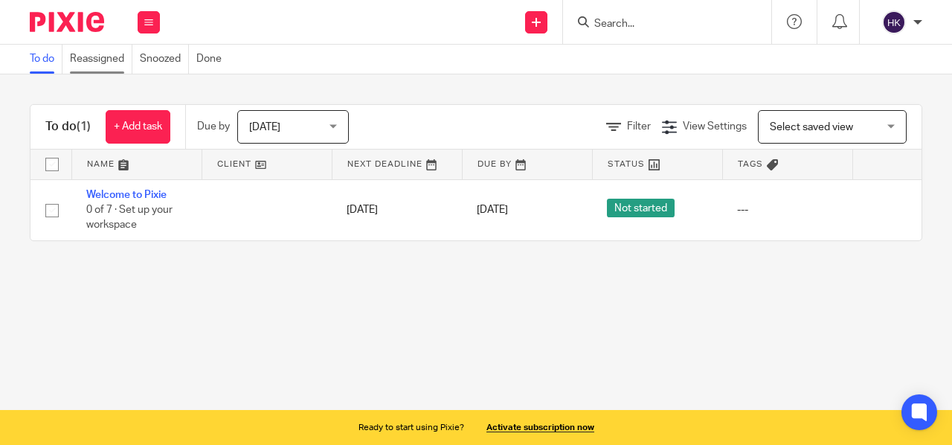
click at [97, 60] on link "Reassigned" at bounding box center [101, 59] width 63 height 29
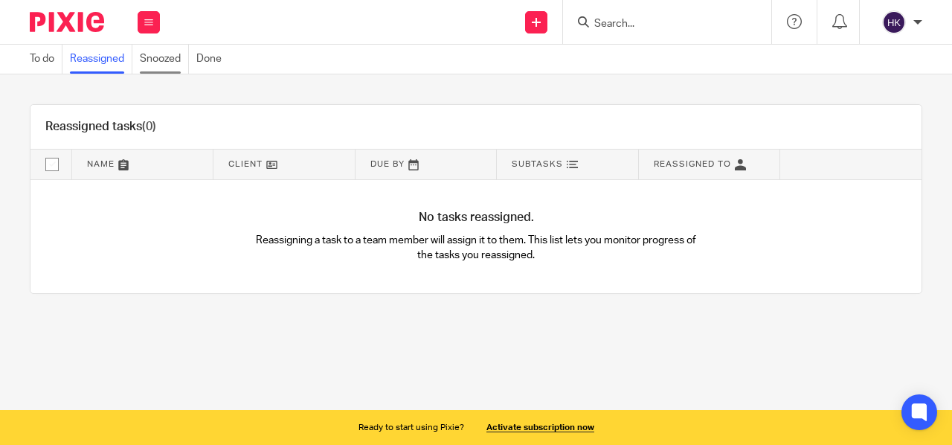
click at [168, 60] on link "Snoozed" at bounding box center [164, 59] width 49 height 29
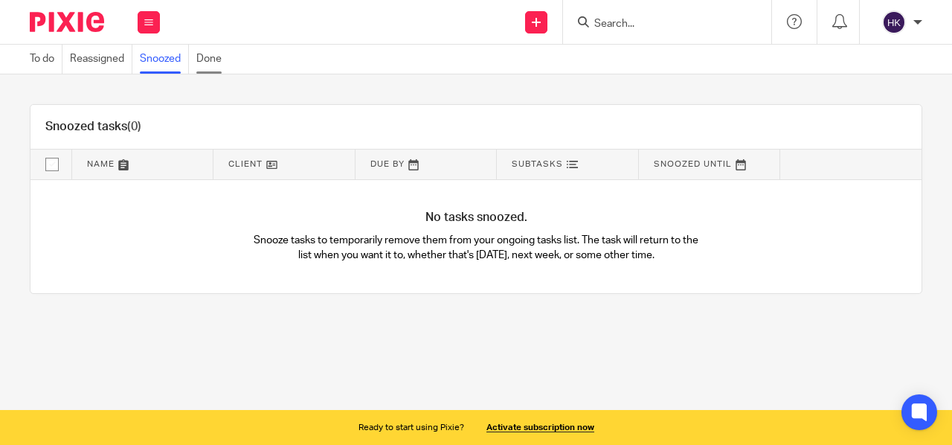
click at [221, 65] on link "Done" at bounding box center [212, 59] width 33 height 29
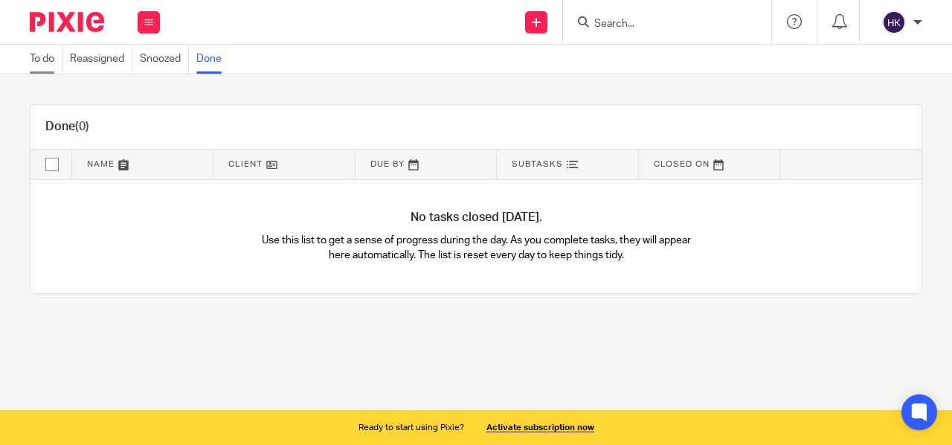
click at [34, 63] on link "To do" at bounding box center [46, 59] width 33 height 29
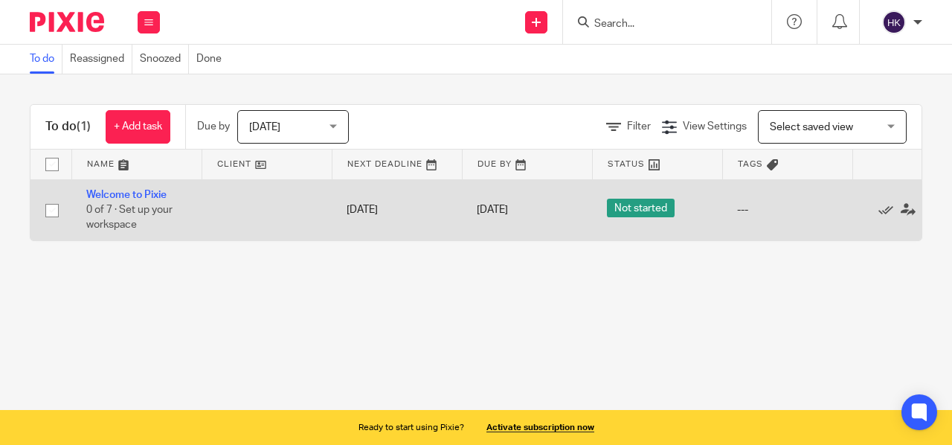
click at [45, 214] on input "checkbox" at bounding box center [52, 210] width 28 height 28
checkbox input "true"
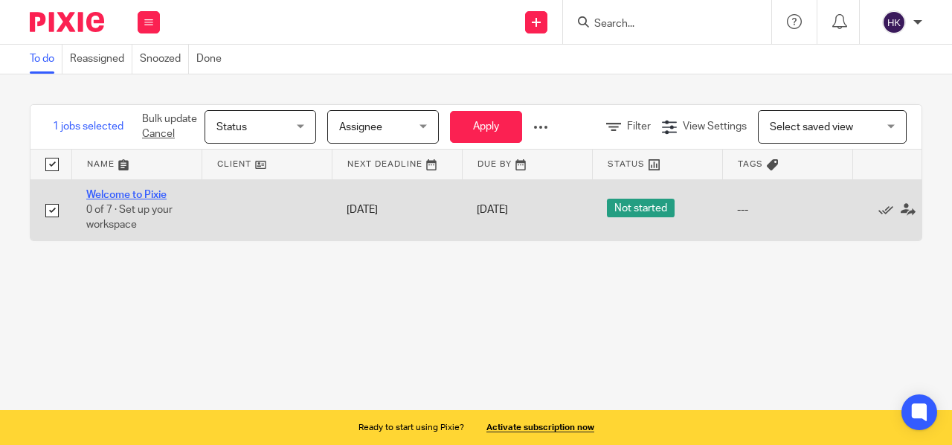
click at [143, 193] on link "Welcome to Pixie" at bounding box center [126, 195] width 80 height 10
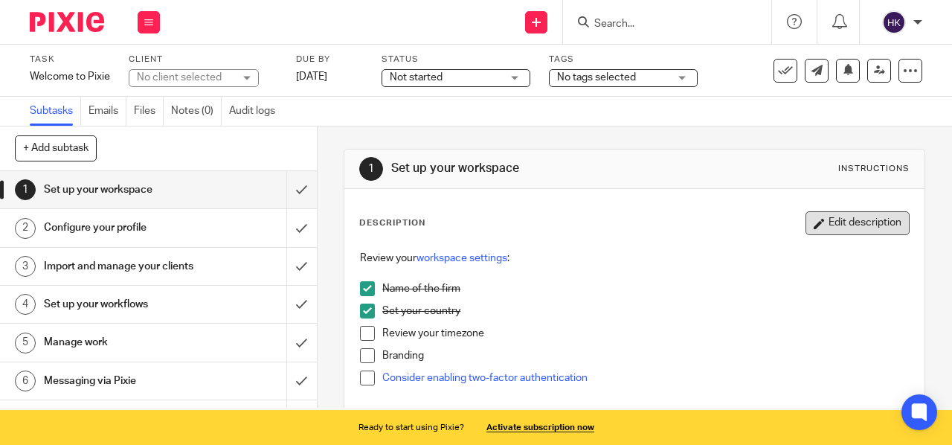
click at [826, 220] on button "Edit description" at bounding box center [858, 223] width 104 height 24
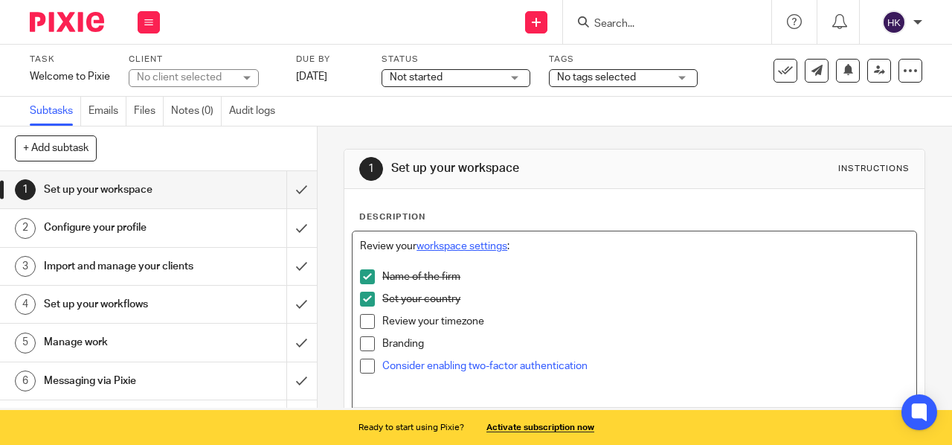
click at [473, 248] on link "workspace settings" at bounding box center [462, 246] width 91 height 10
click at [420, 278] on p "Name of the firm" at bounding box center [645, 276] width 527 height 15
click at [362, 321] on span at bounding box center [367, 321] width 15 height 15
click at [362, 350] on li "Branding" at bounding box center [634, 347] width 549 height 22
click at [360, 342] on span at bounding box center [367, 343] width 15 height 15
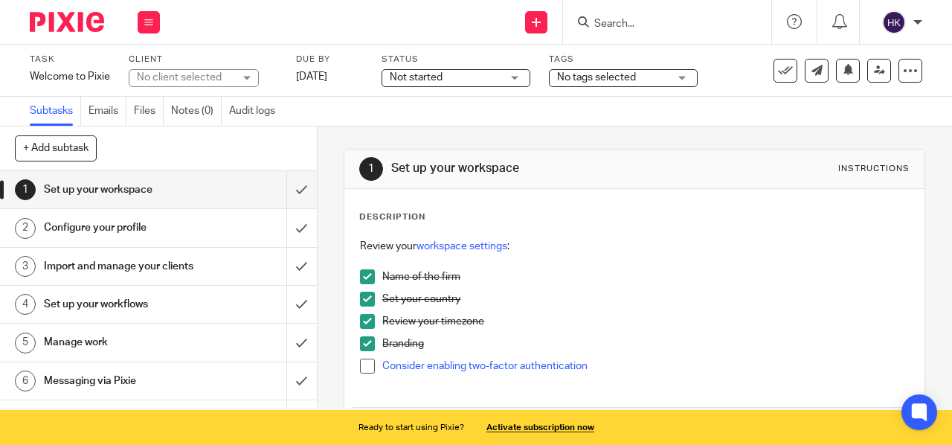
click at [851, 163] on div "Instructions" at bounding box center [874, 169] width 71 height 12
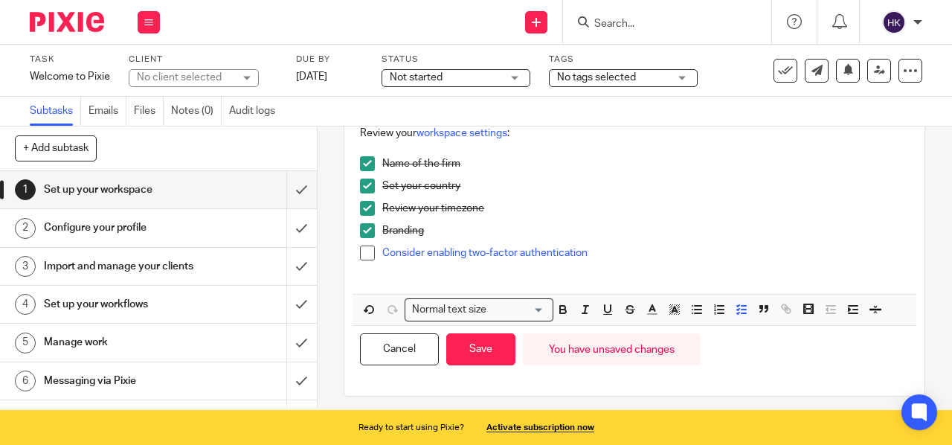
scroll to position [121, 0]
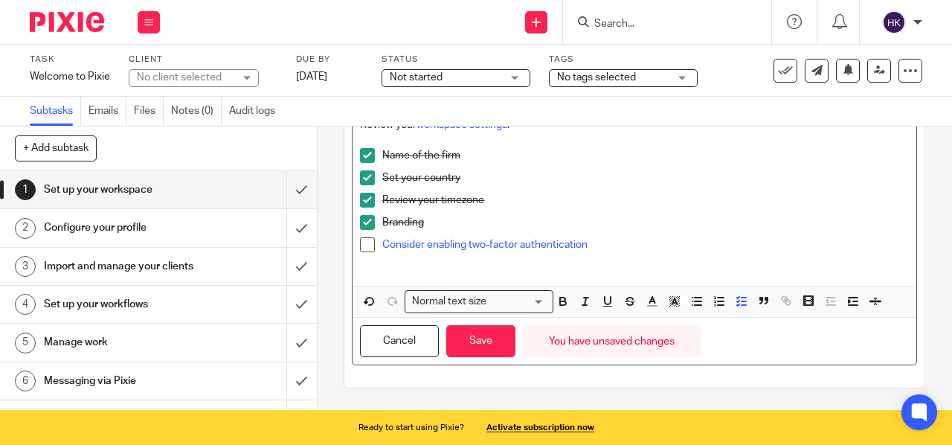
click at [362, 243] on span at bounding box center [367, 244] width 15 height 15
click at [517, 210] on div "Review your timezone" at bounding box center [645, 204] width 527 height 22
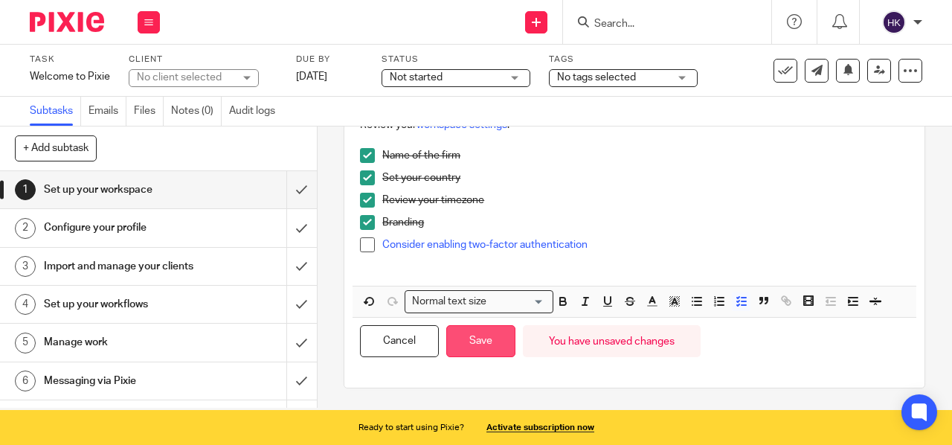
click at [466, 340] on button "Save" at bounding box center [480, 341] width 69 height 32
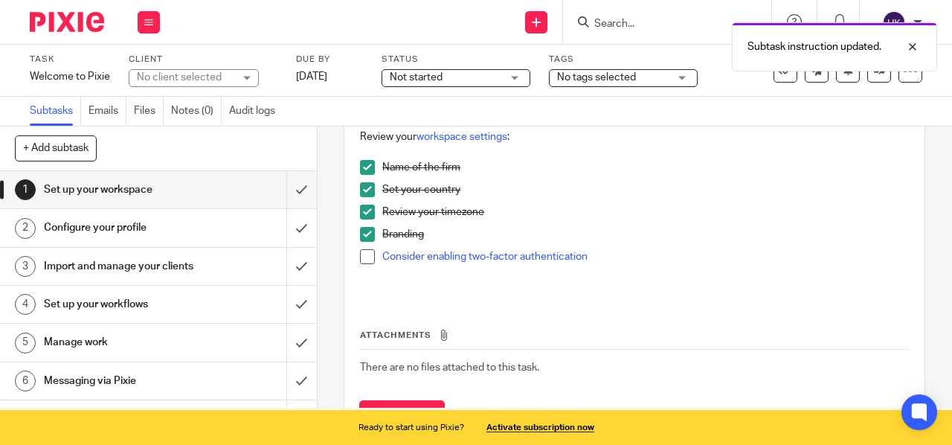
scroll to position [133, 0]
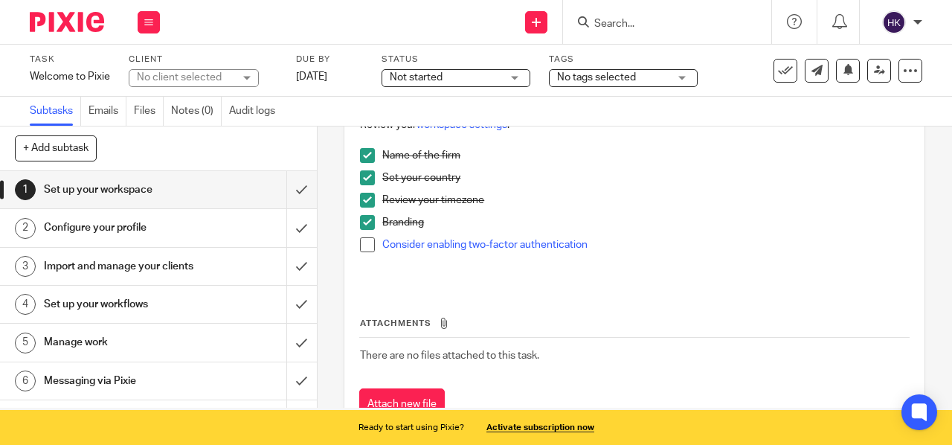
click at [360, 239] on span at bounding box center [367, 244] width 15 height 15
click at [117, 231] on h1 "Configure your profile" at bounding box center [120, 228] width 152 height 22
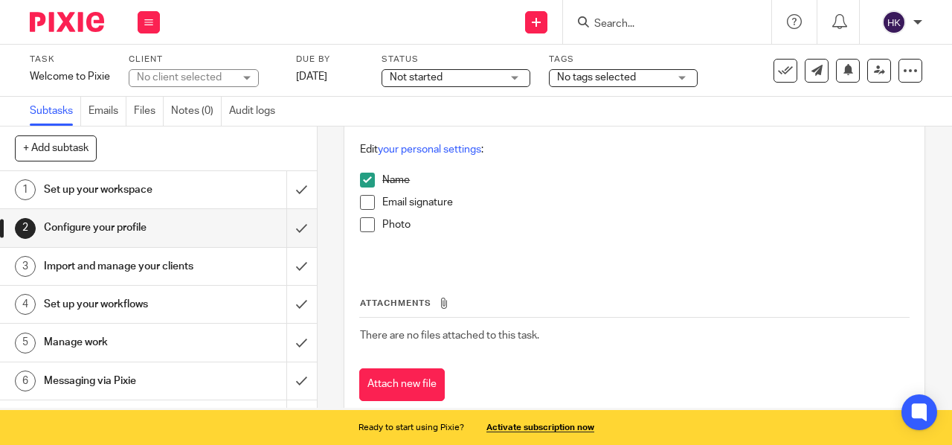
scroll to position [132, 0]
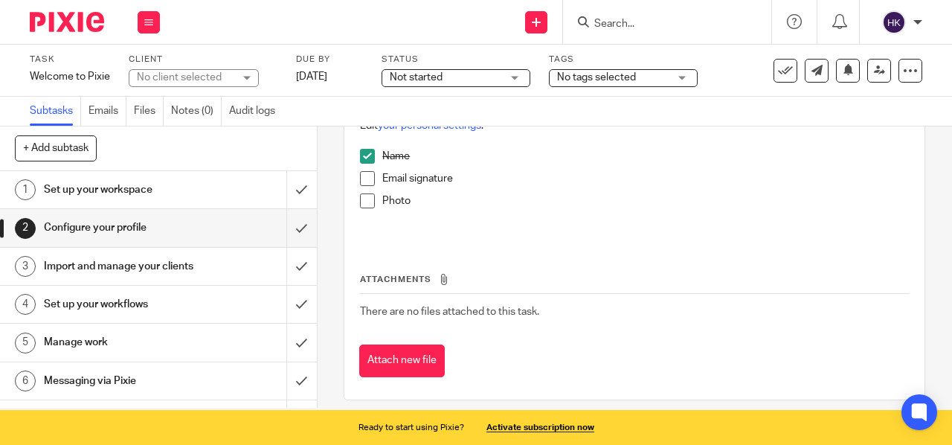
click at [362, 202] on span at bounding box center [367, 200] width 15 height 15
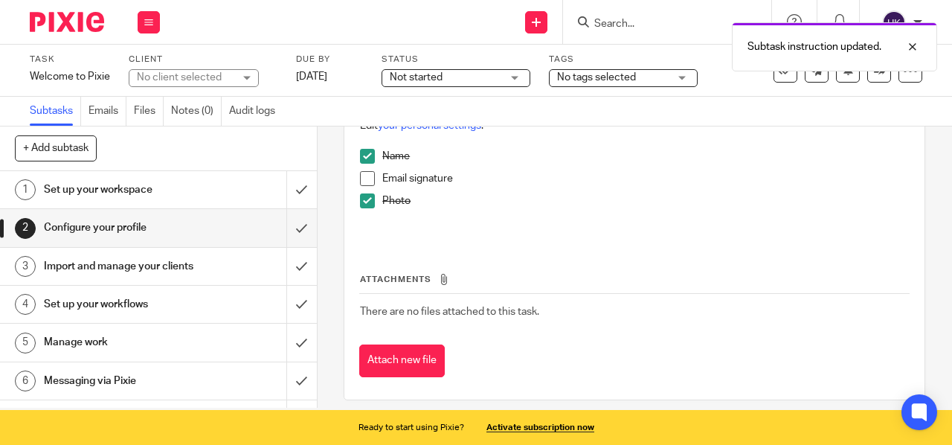
click at [363, 177] on span at bounding box center [367, 178] width 15 height 15
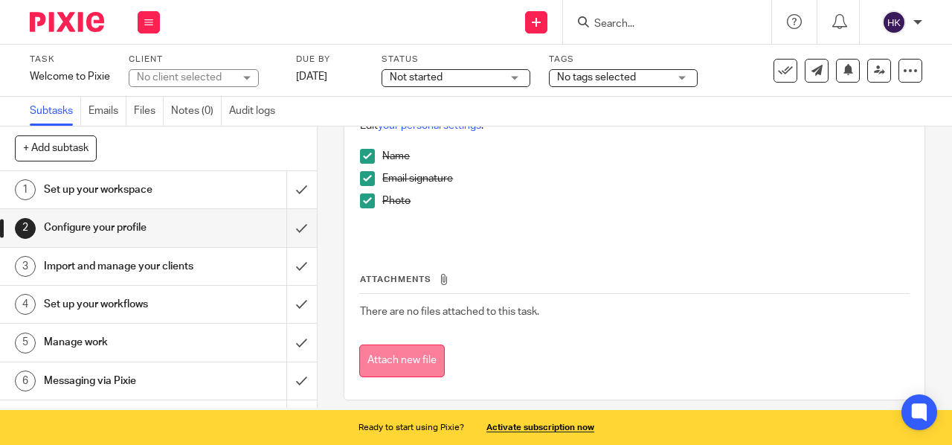
click at [385, 359] on button "Attach new file" at bounding box center [402, 361] width 86 height 33
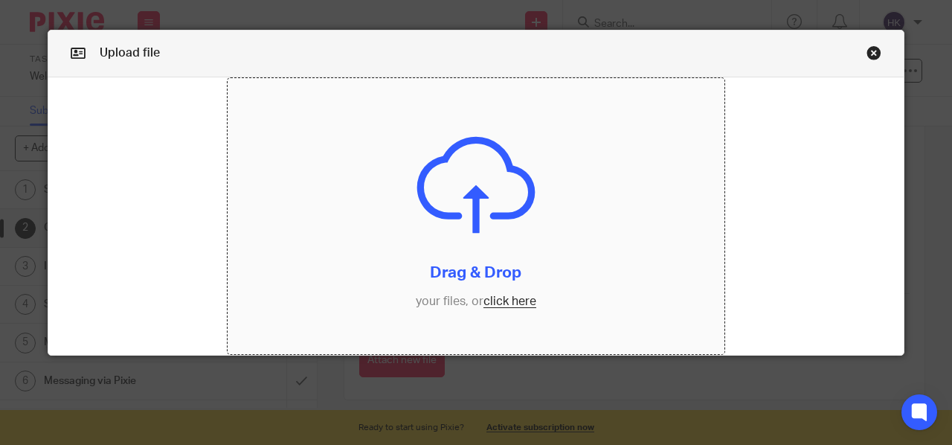
click at [506, 301] on input "file" at bounding box center [477, 216] width 498 height 277
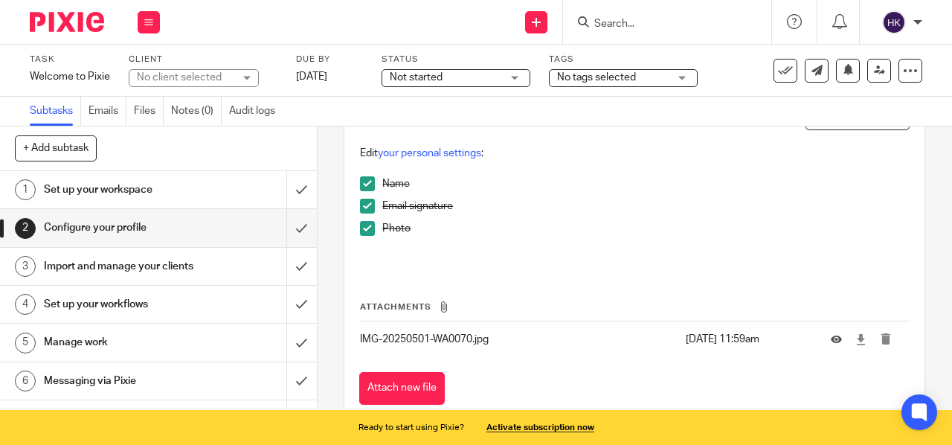
scroll to position [146, 0]
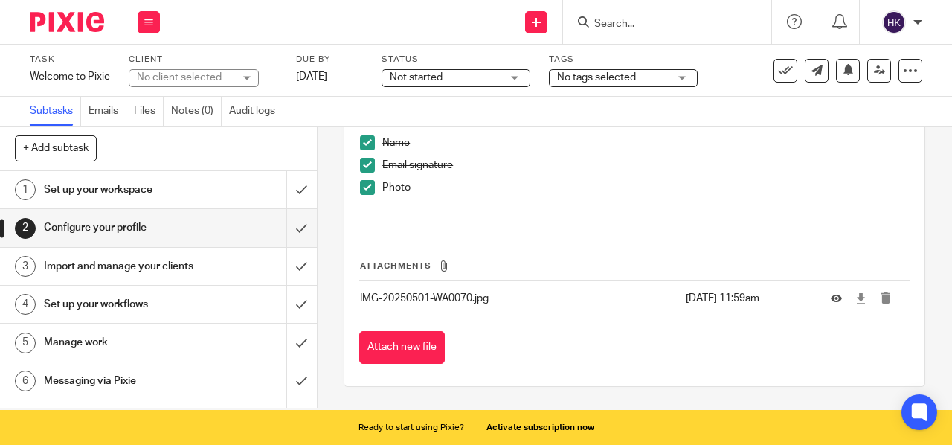
click at [491, 295] on p "IMG-20250501-WA0070.jpg" at bounding box center [519, 298] width 318 height 15
click at [459, 288] on td "IMG-20250501-WA0070.jpg" at bounding box center [518, 299] width 319 height 36
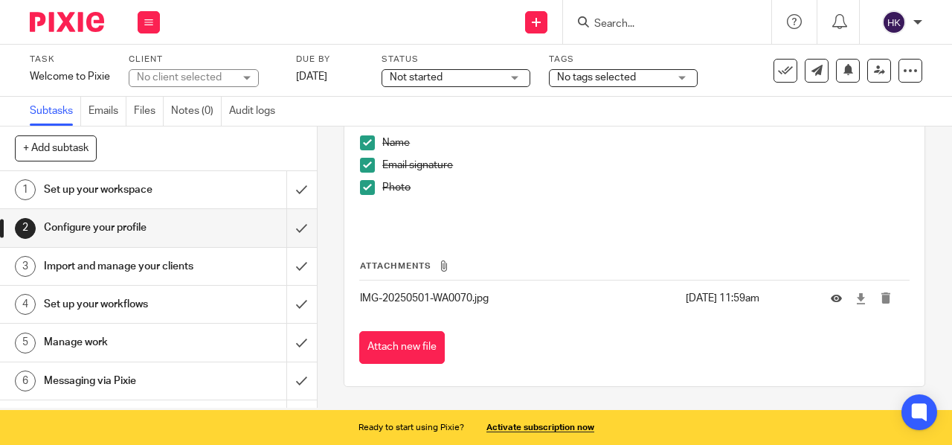
click at [608, 334] on div "Attach new file" at bounding box center [634, 347] width 551 height 33
click at [856, 295] on icon at bounding box center [861, 298] width 11 height 11
click at [632, 180] on p "Photo" at bounding box center [645, 187] width 527 height 15
click at [888, 28] on img at bounding box center [894, 22] width 24 height 24
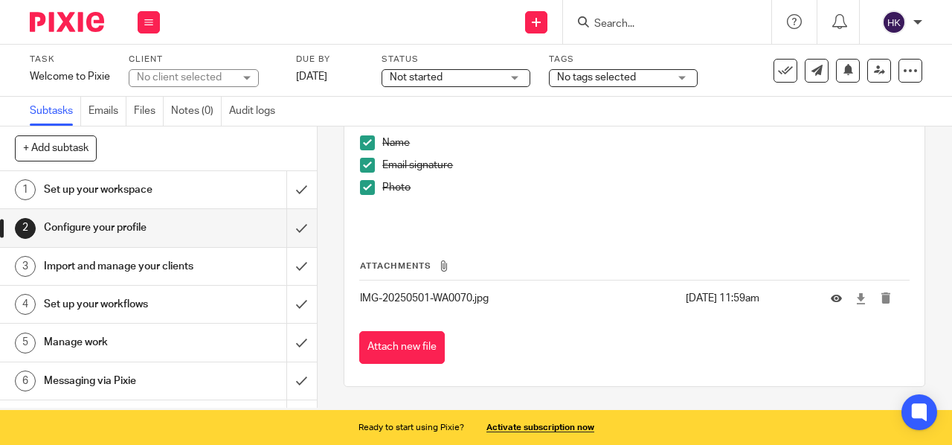
click at [888, 28] on img at bounding box center [894, 22] width 24 height 24
click at [548, 222] on div "Edit your personal settings : Name Email signature Photo" at bounding box center [635, 162] width 564 height 131
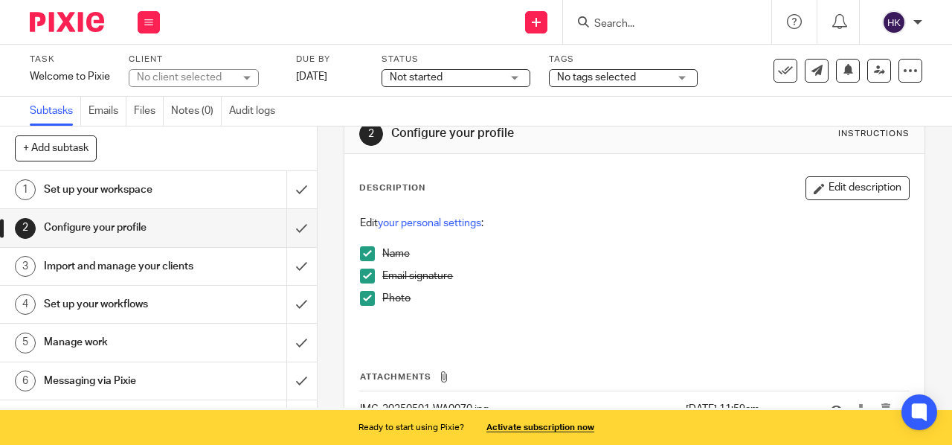
scroll to position [0, 0]
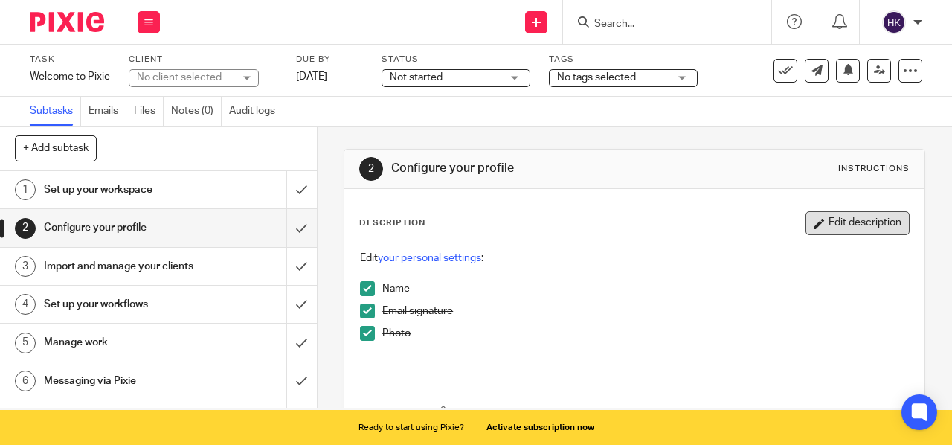
click at [823, 217] on button "Edit description" at bounding box center [858, 223] width 104 height 24
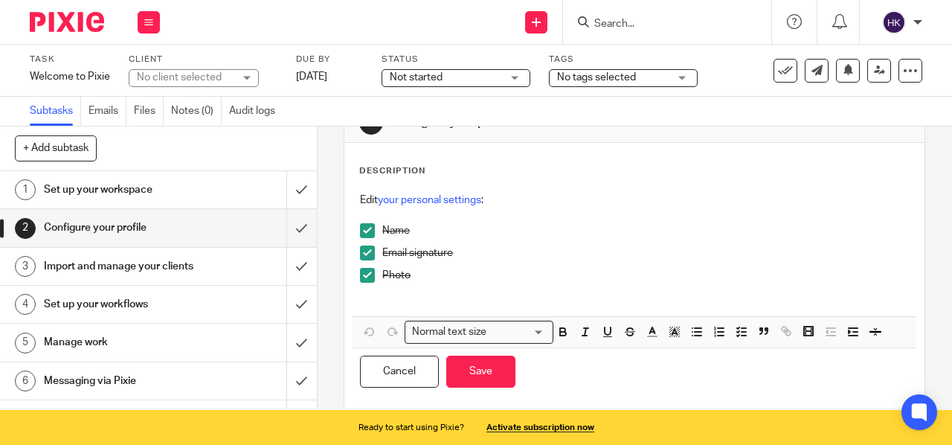
scroll to position [77, 0]
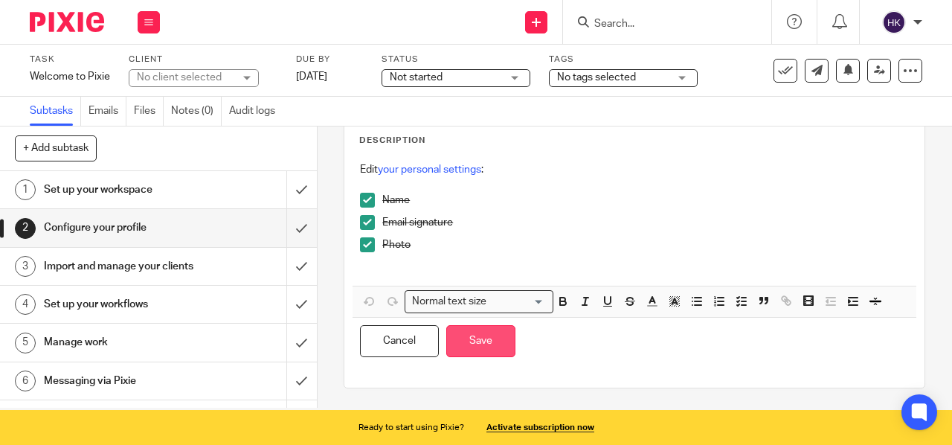
click at [478, 333] on button "Save" at bounding box center [480, 341] width 69 height 32
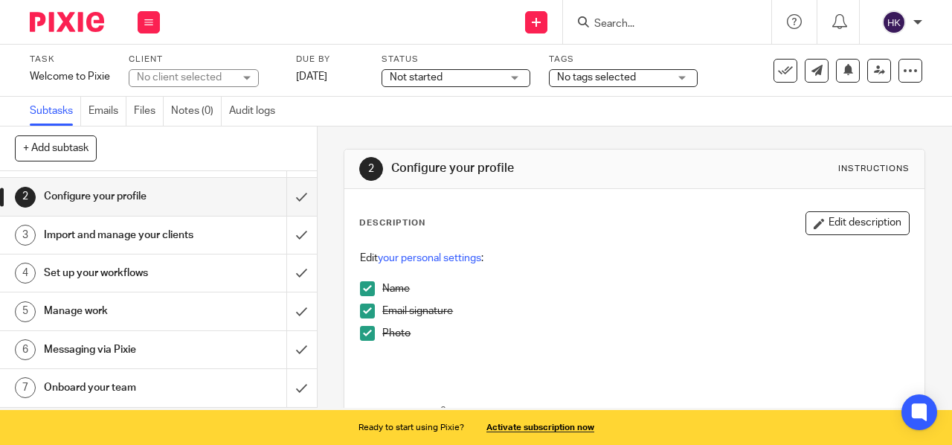
scroll to position [0, 0]
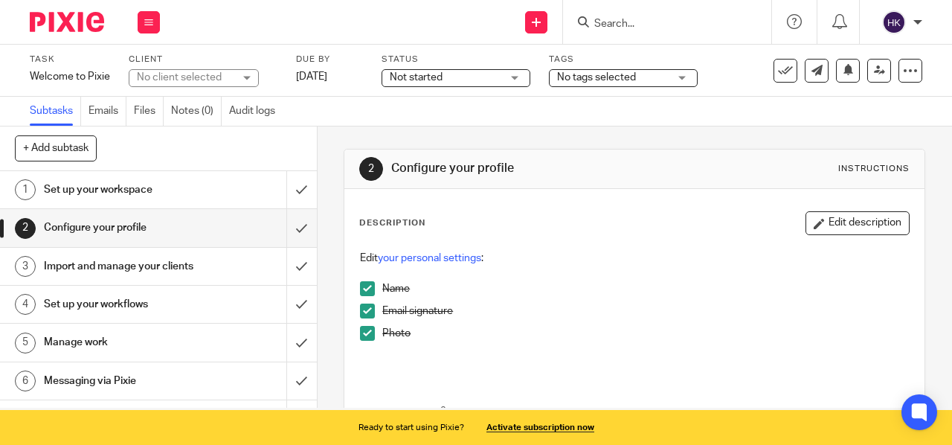
click at [896, 28] on img at bounding box center [894, 22] width 24 height 24
click at [863, 55] on span "My profile" at bounding box center [860, 59] width 46 height 10
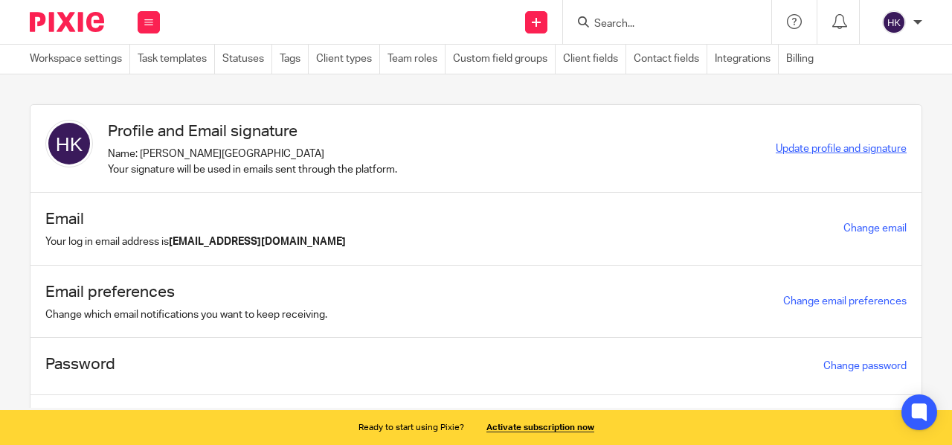
click at [784, 148] on span "Update profile and signature" at bounding box center [841, 149] width 131 height 10
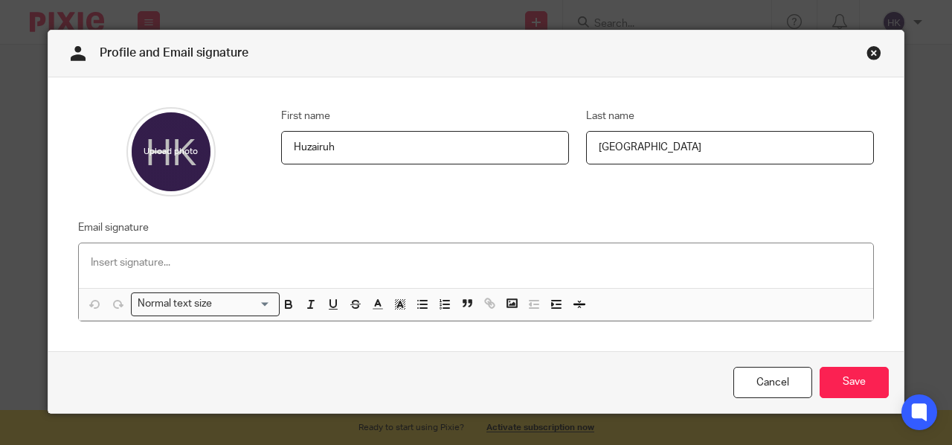
click at [168, 153] on input "file" at bounding box center [170, 151] width 89 height 89
type input "C:\fakepath\IMG-20250501-WA0070.jpg"
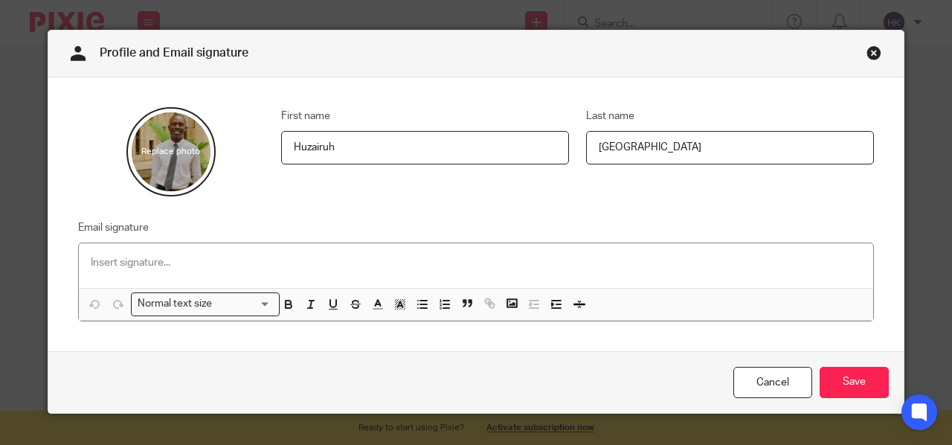
click at [161, 157] on input "file" at bounding box center [170, 151] width 89 height 89
click at [845, 379] on input "Save" at bounding box center [854, 383] width 69 height 32
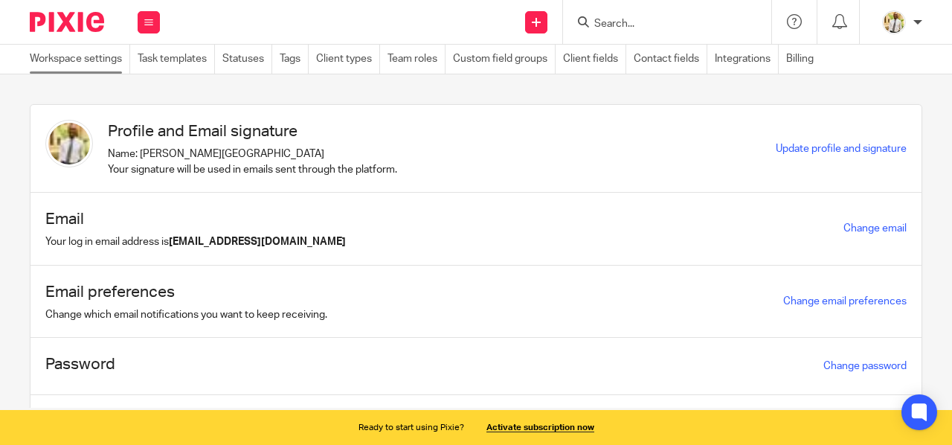
click at [97, 56] on link "Workspace settings" at bounding box center [80, 59] width 100 height 29
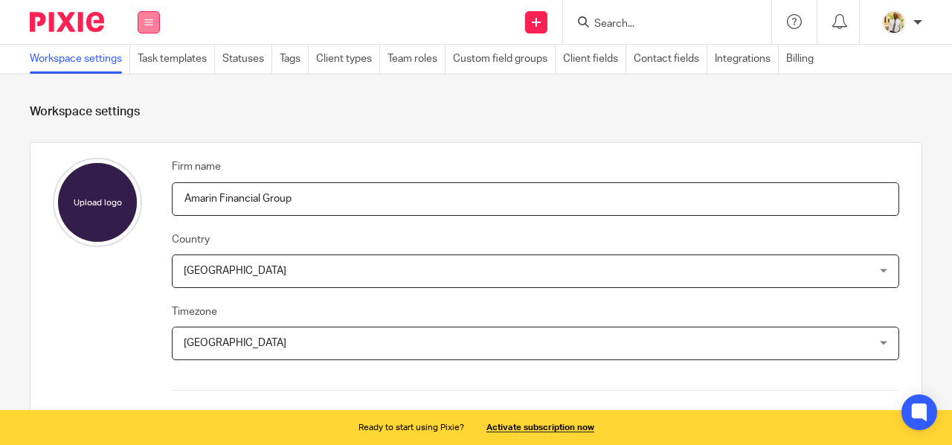
click at [149, 25] on icon at bounding box center [148, 22] width 9 height 9
click at [135, 65] on link "Work" at bounding box center [140, 69] width 24 height 10
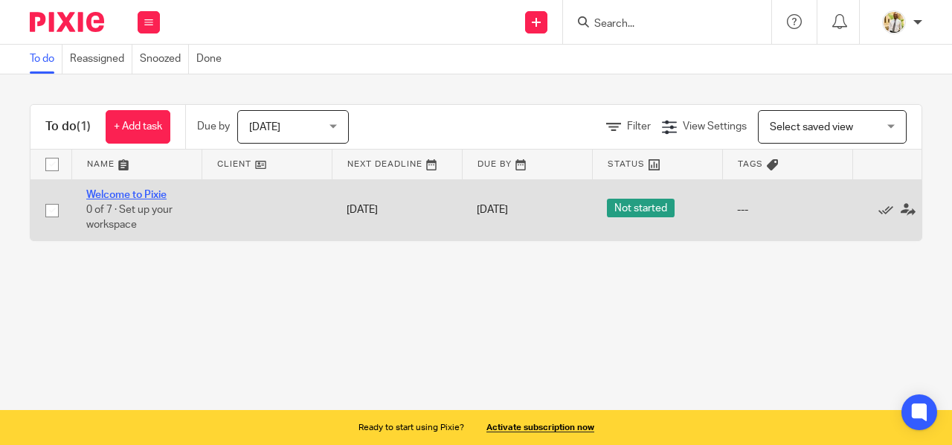
click at [138, 191] on link "Welcome to Pixie" at bounding box center [126, 195] width 80 height 10
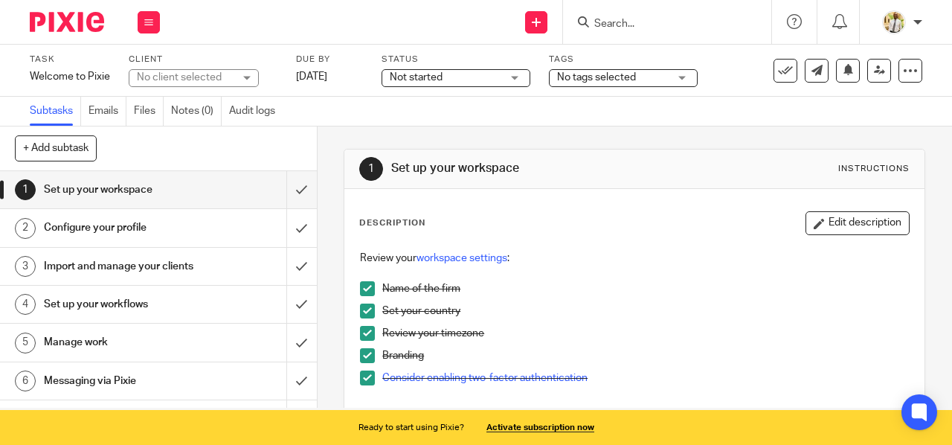
click at [156, 315] on h1 "Set up your workflows" at bounding box center [120, 304] width 152 height 22
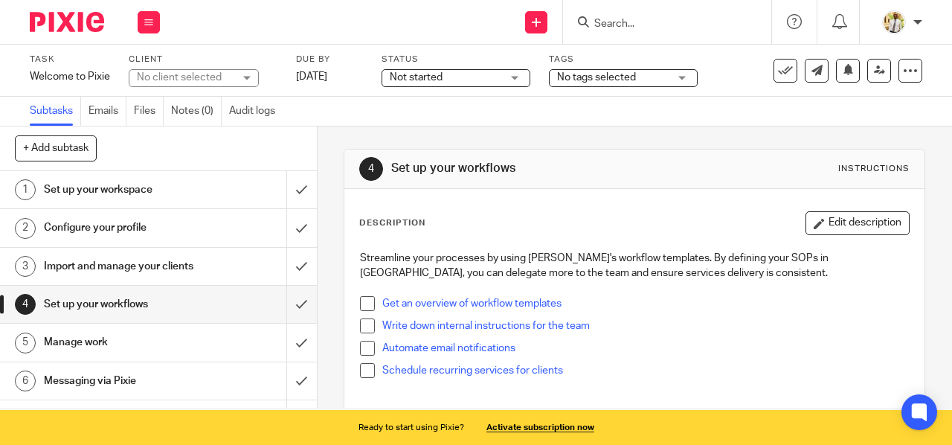
scroll to position [45, 0]
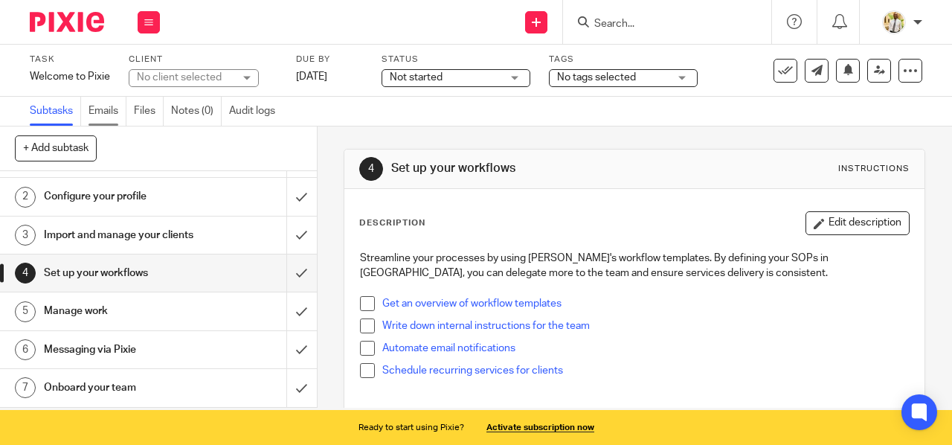
click at [112, 112] on link "Emails" at bounding box center [108, 111] width 38 height 29
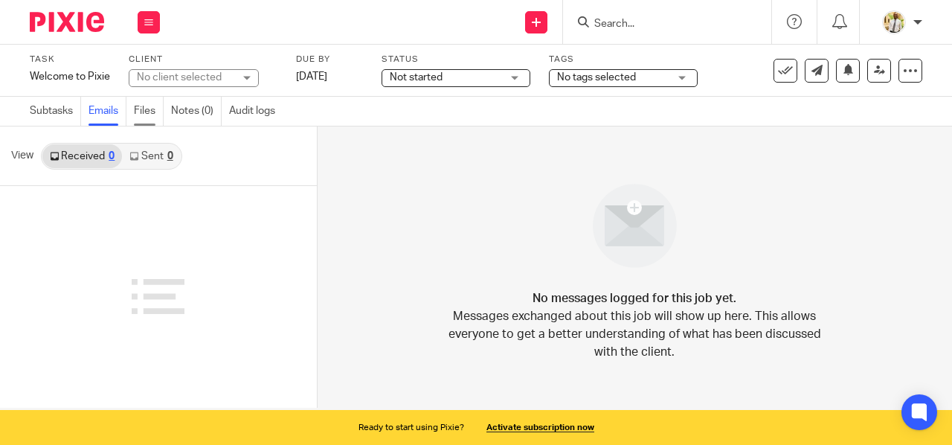
click at [150, 110] on link "Files" at bounding box center [149, 111] width 30 height 29
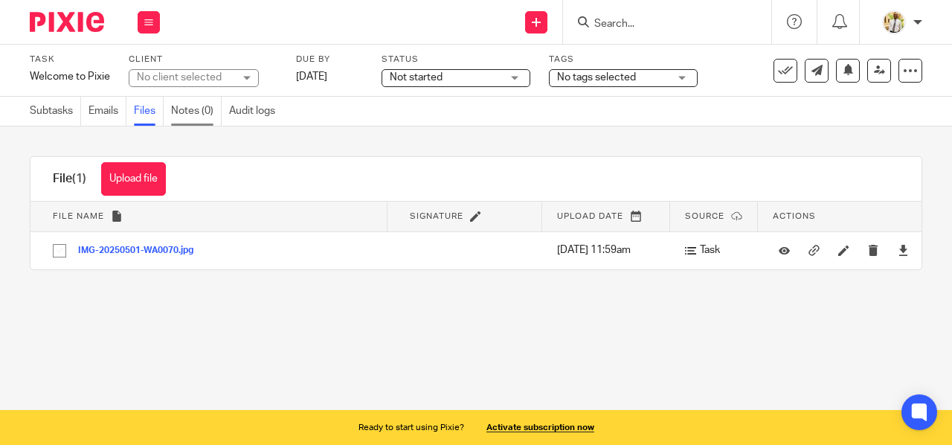
click at [199, 111] on link "Notes (0)" at bounding box center [196, 111] width 51 height 29
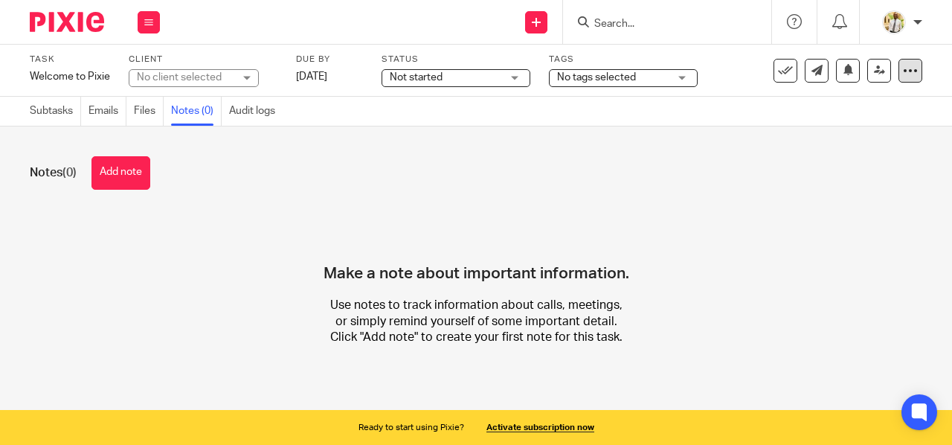
click at [903, 73] on icon at bounding box center [910, 70] width 15 height 15
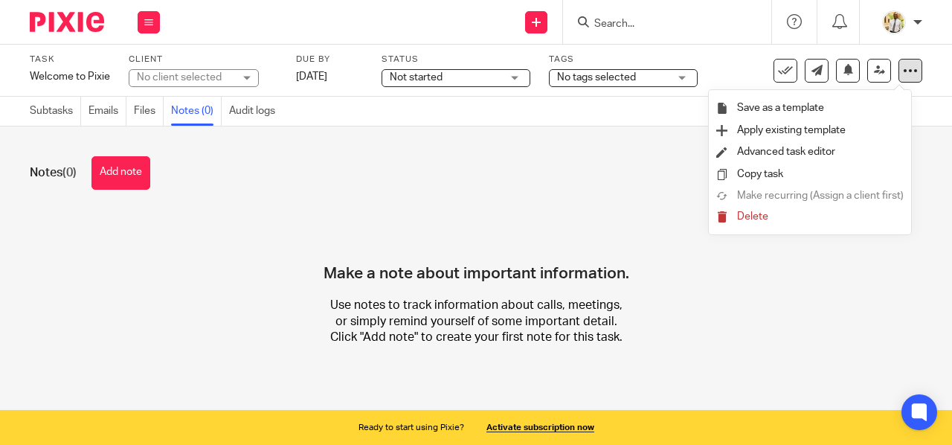
click at [903, 73] on icon at bounding box center [910, 70] width 15 height 15
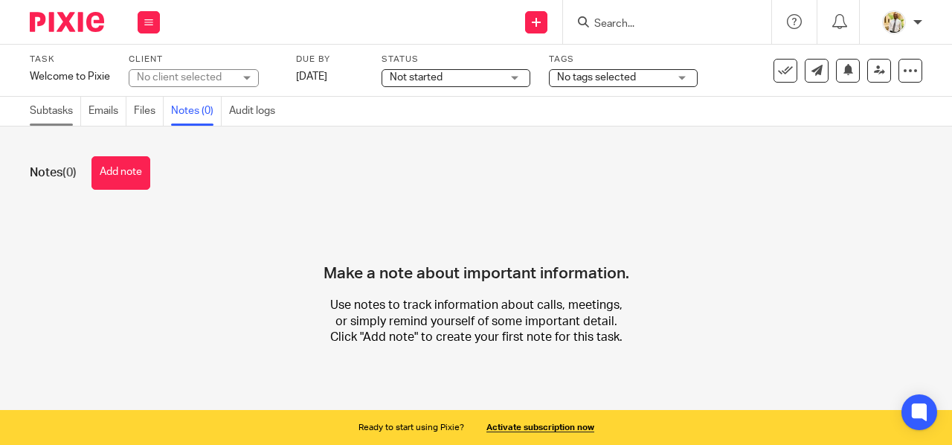
click at [61, 109] on link "Subtasks" at bounding box center [55, 111] width 51 height 29
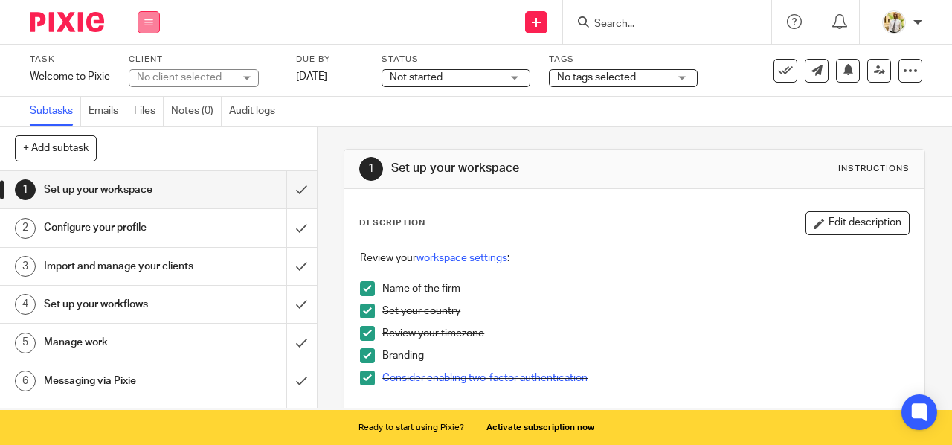
click at [143, 25] on button at bounding box center [149, 22] width 22 height 22
click at [147, 138] on link "Team" at bounding box center [141, 134] width 25 height 10
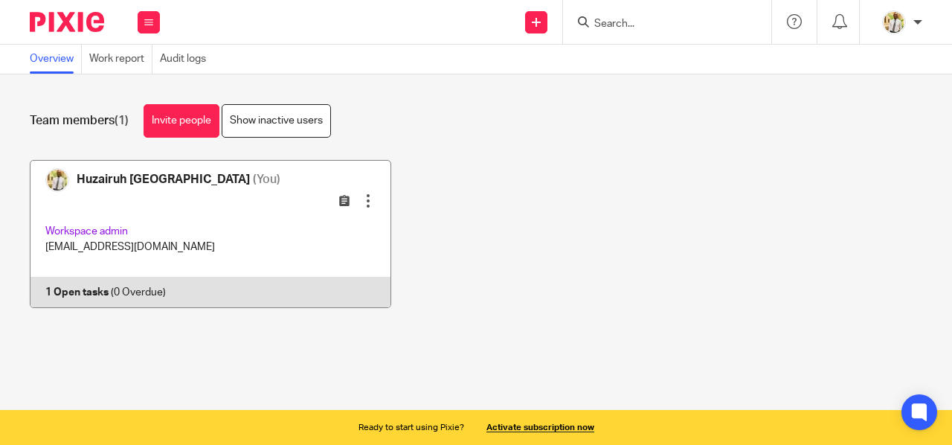
click at [80, 275] on link at bounding box center [202, 234] width 379 height 149
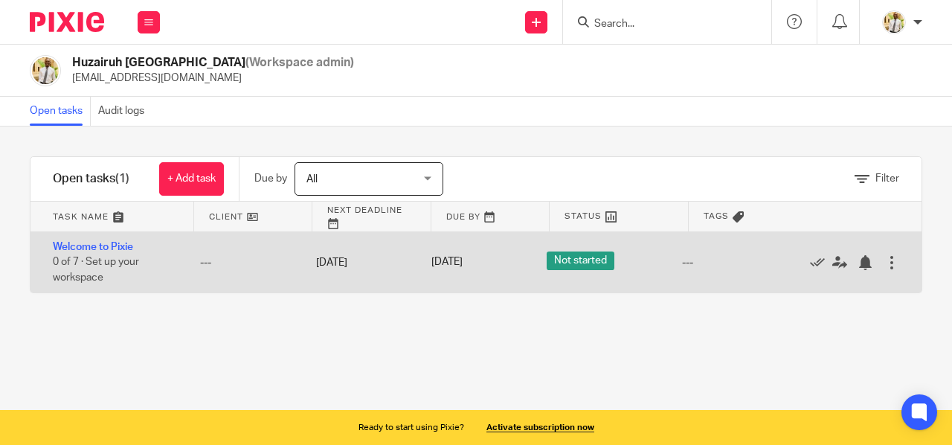
click at [105, 261] on span "0 of 7 · Set up your workspace" at bounding box center [96, 270] width 86 height 26
click at [95, 245] on link "Welcome to Pixie" at bounding box center [93, 247] width 80 height 10
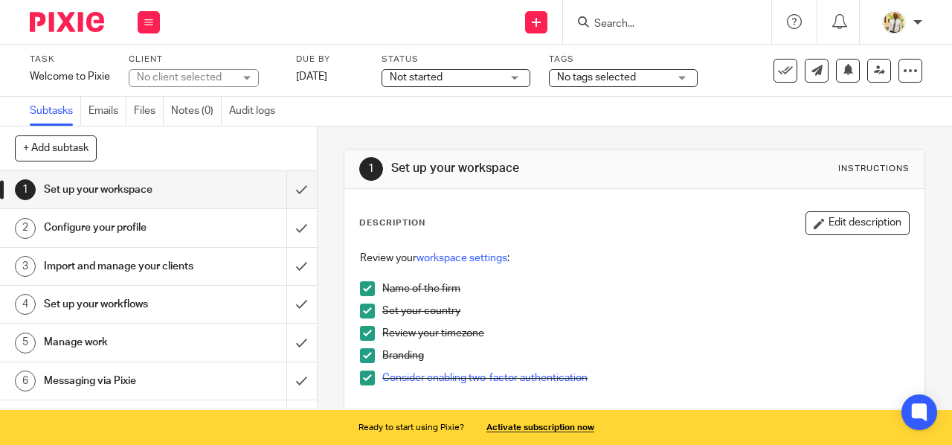
click at [63, 108] on link "Subtasks" at bounding box center [55, 111] width 51 height 29
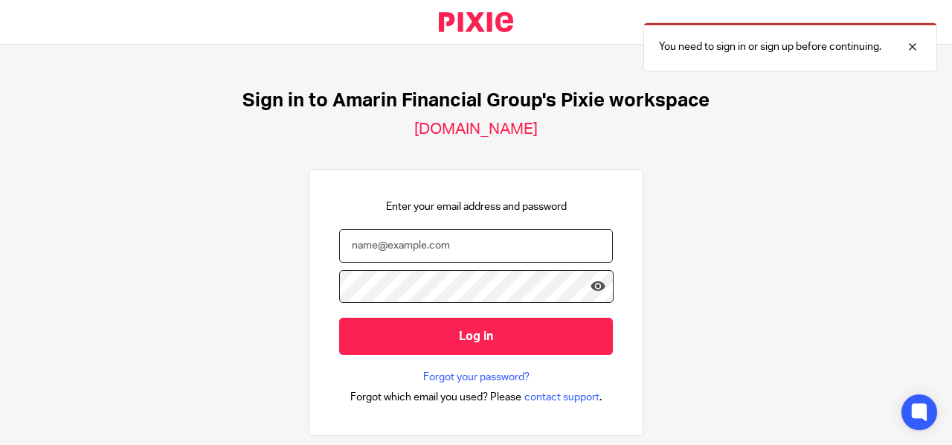
click at [363, 245] on input "email" at bounding box center [476, 245] width 274 height 33
type input "[EMAIL_ADDRESS][DOMAIN_NAME]"
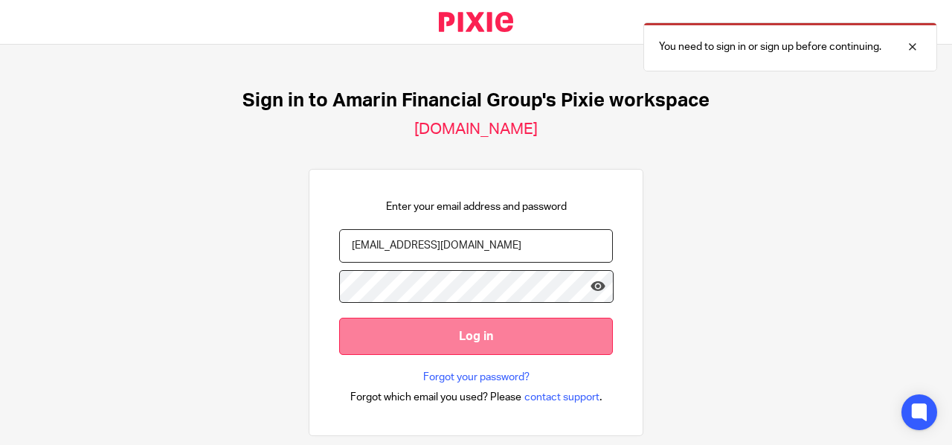
click at [452, 331] on input "Log in" at bounding box center [476, 336] width 274 height 36
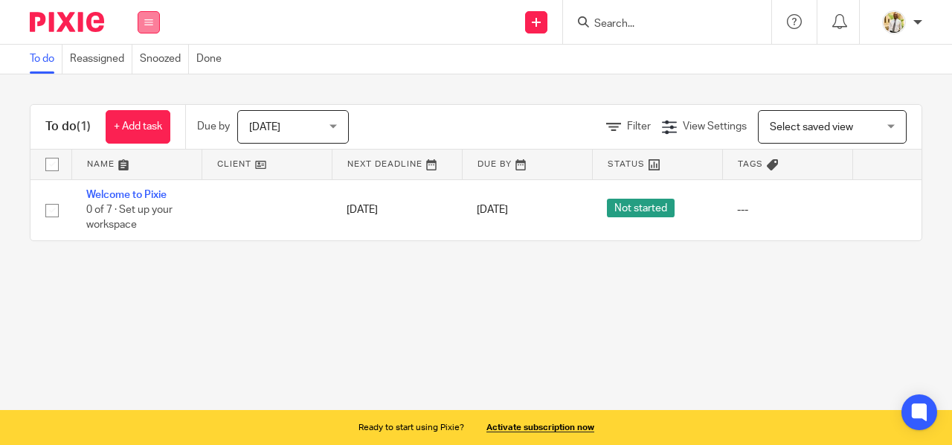
click at [152, 25] on icon at bounding box center [148, 22] width 9 height 9
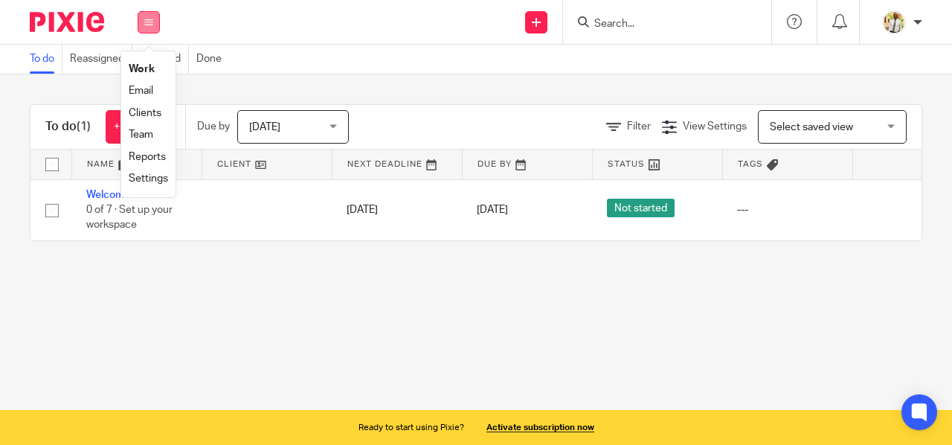
click at [152, 25] on icon at bounding box center [148, 22] width 9 height 9
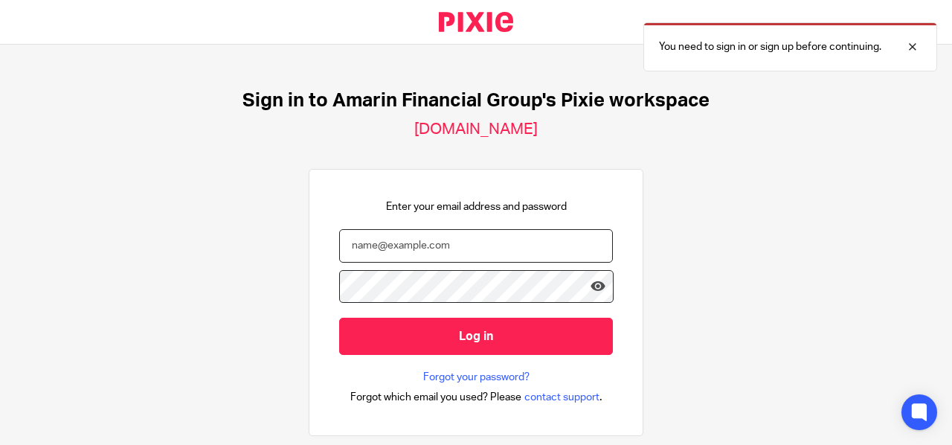
click at [362, 243] on input "email" at bounding box center [476, 245] width 274 height 33
type input "[EMAIL_ADDRESS][DOMAIN_NAME]"
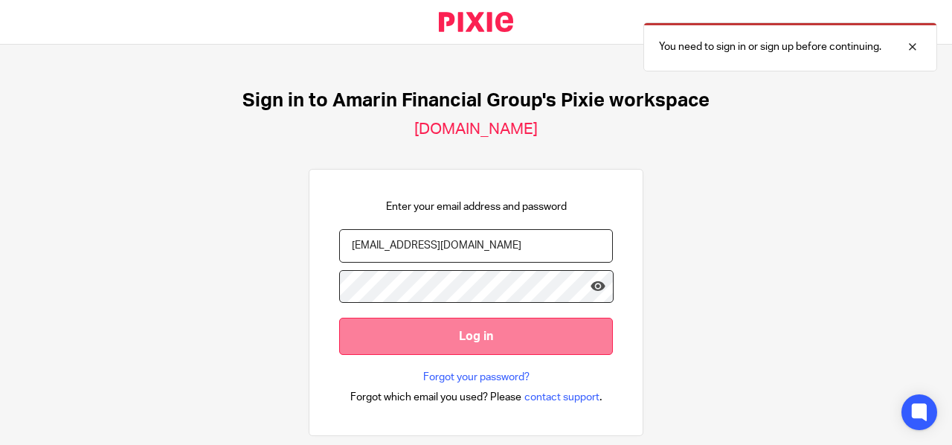
click at [420, 331] on input "Log in" at bounding box center [476, 336] width 274 height 36
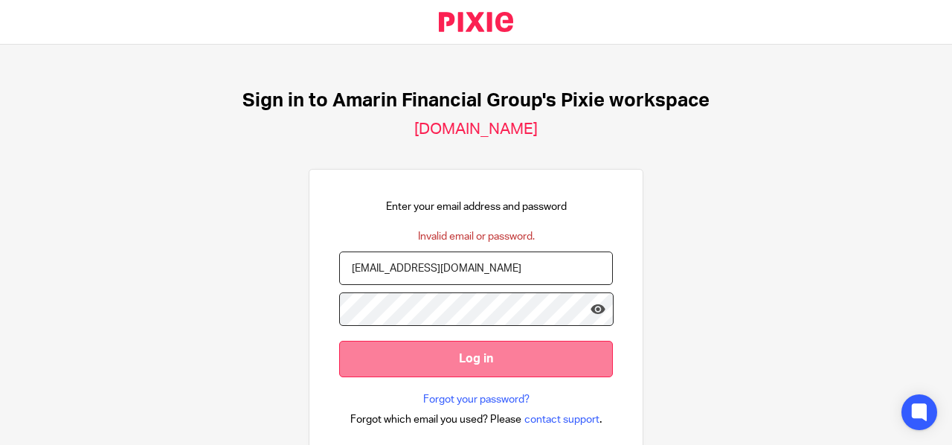
click at [435, 356] on input "Log in" at bounding box center [476, 359] width 274 height 36
click at [455, 359] on input "Log in" at bounding box center [476, 359] width 274 height 36
click at [432, 361] on input "Log in" at bounding box center [476, 359] width 274 height 36
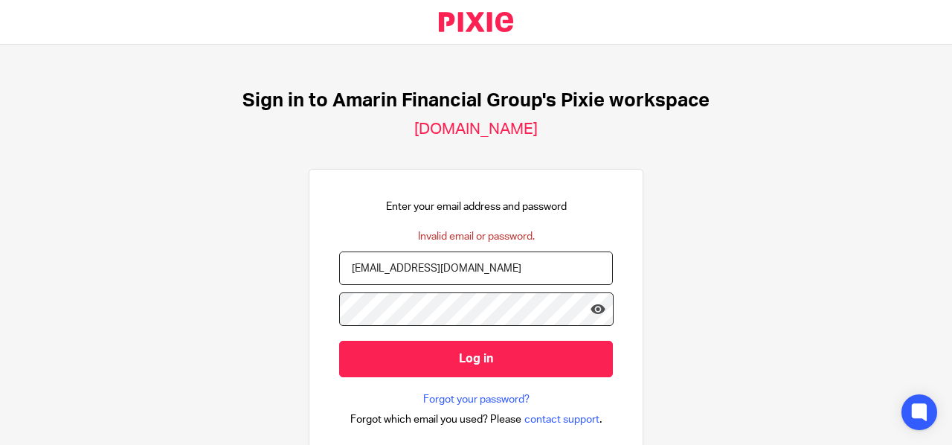
click at [499, 273] on input "[EMAIL_ADDRESS][DOMAIN_NAME]" at bounding box center [476, 267] width 274 height 33
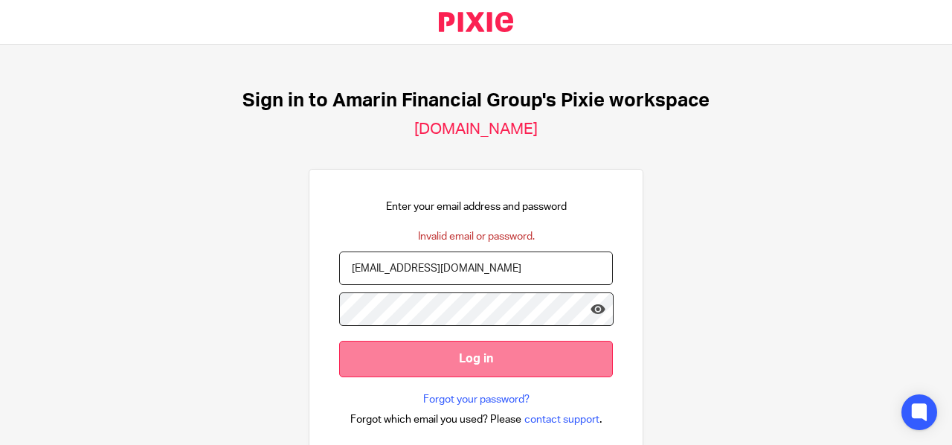
click at [492, 362] on input "Log in" at bounding box center [476, 359] width 274 height 36
click at [417, 364] on input "Log in" at bounding box center [476, 359] width 274 height 36
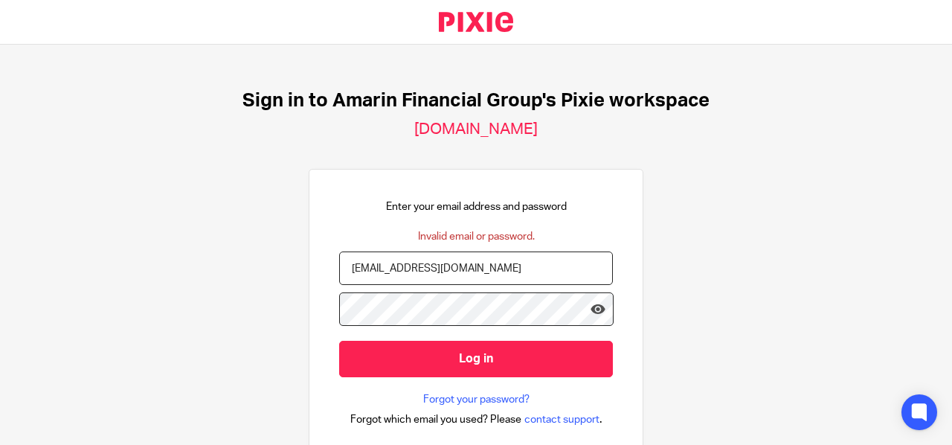
click at [516, 264] on input "[EMAIL_ADDRESS][DOMAIN_NAME]" at bounding box center [476, 267] width 274 height 33
drag, startPoint x: 516, startPoint y: 264, endPoint x: 236, endPoint y: 272, distance: 280.6
click at [236, 272] on div "Sign in to Amarin Financial Group's Pixie workspace [DOMAIN_NAME] Enter your em…" at bounding box center [476, 245] width 952 height 400
click at [692, 255] on div "Sign in to Amarin Financial Group's Pixie workspace [DOMAIN_NAME] Enter your em…" at bounding box center [476, 245] width 952 height 400
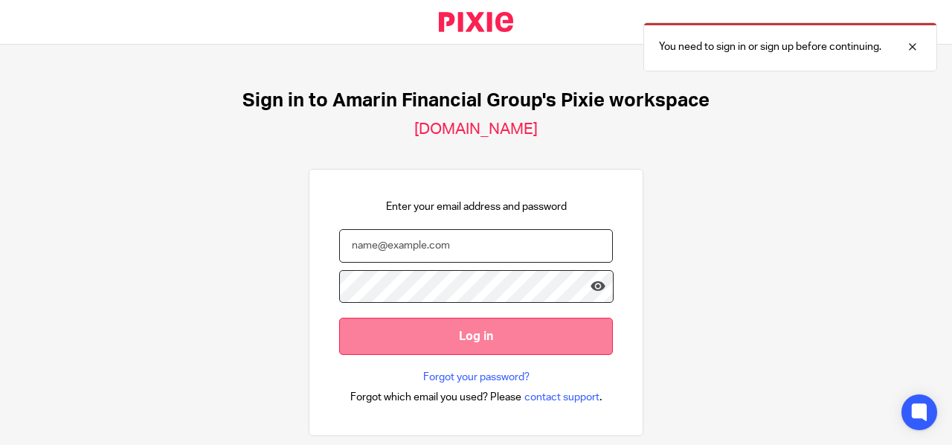
type input "[EMAIL_ADDRESS][DOMAIN_NAME]"
click at [431, 334] on input "Log in" at bounding box center [476, 336] width 274 height 36
